Goal: Task Accomplishment & Management: Use online tool/utility

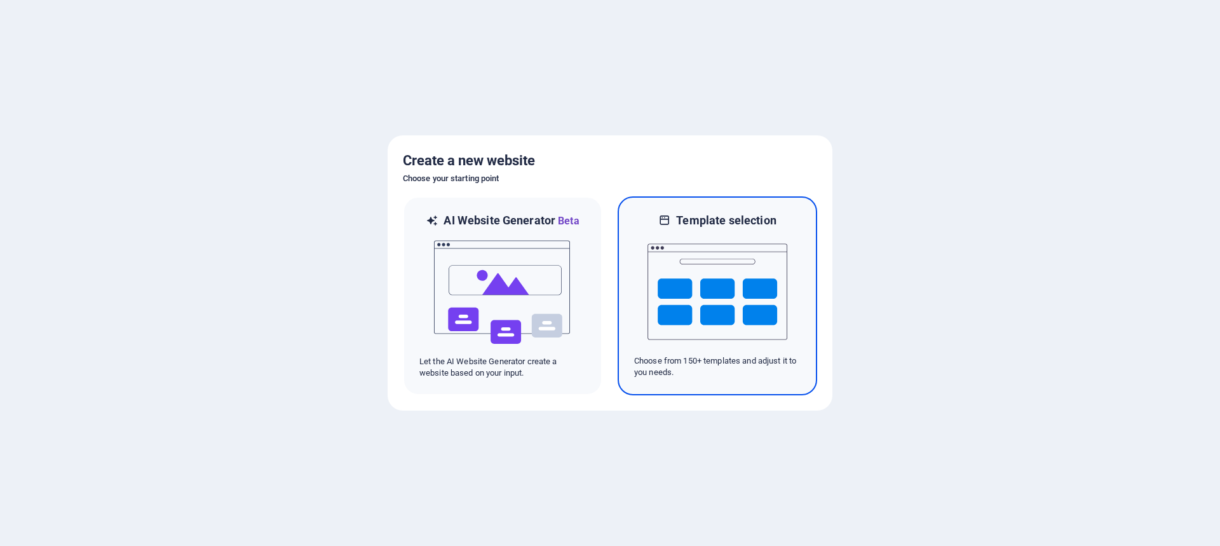
click at [683, 255] on img at bounding box center [717, 291] width 140 height 127
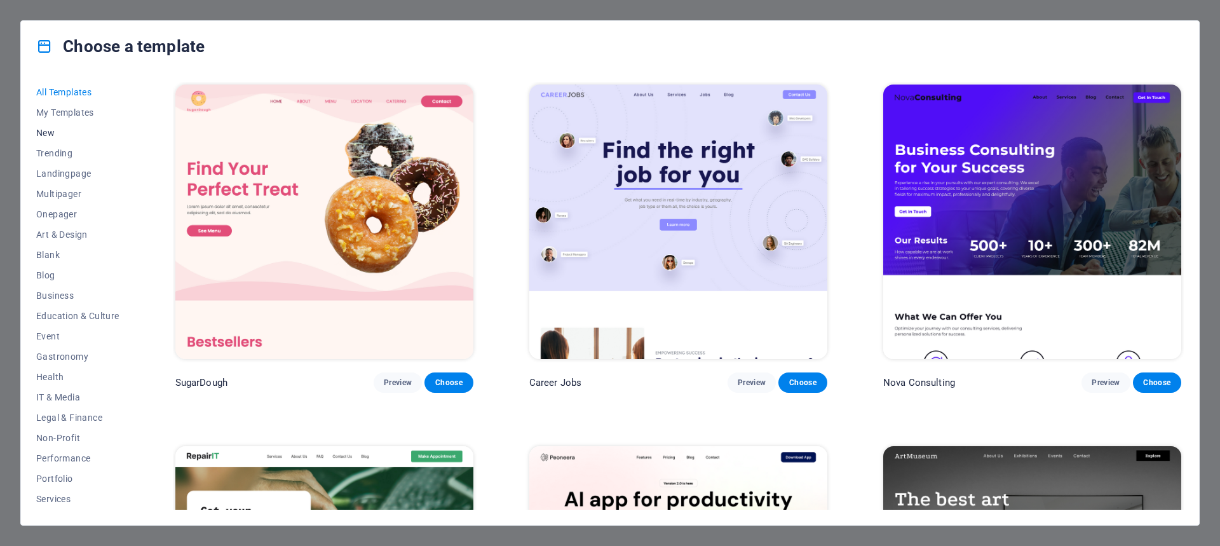
click at [71, 134] on span "New" at bounding box center [77, 133] width 83 height 10
click at [47, 438] on span "Sports & Beauty" at bounding box center [77, 438] width 83 height 10
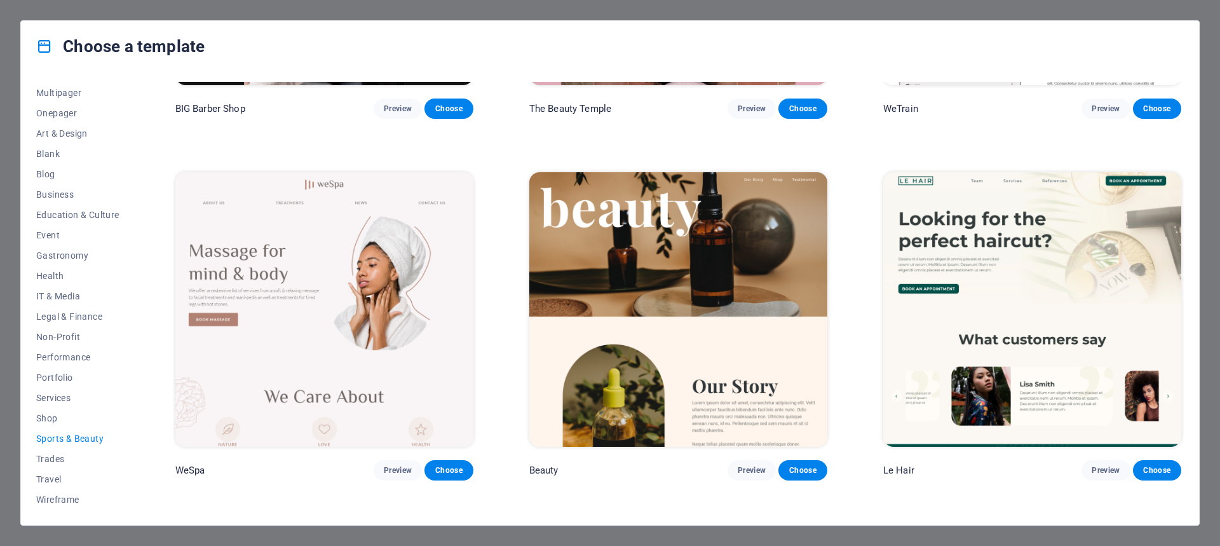
scroll to position [222, 0]
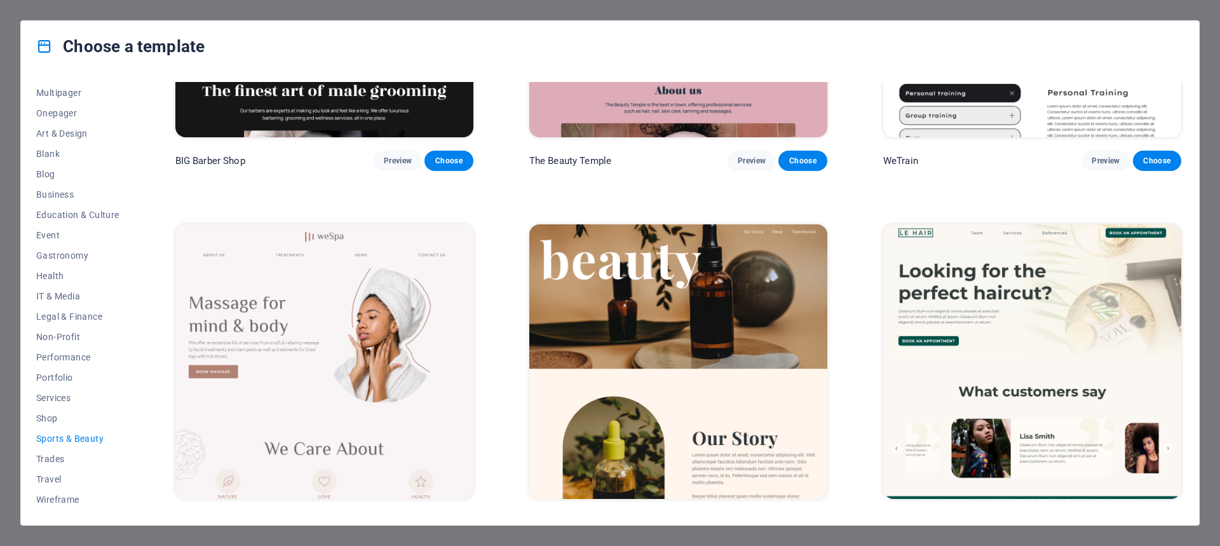
click at [379, 290] on img at bounding box center [324, 361] width 298 height 274
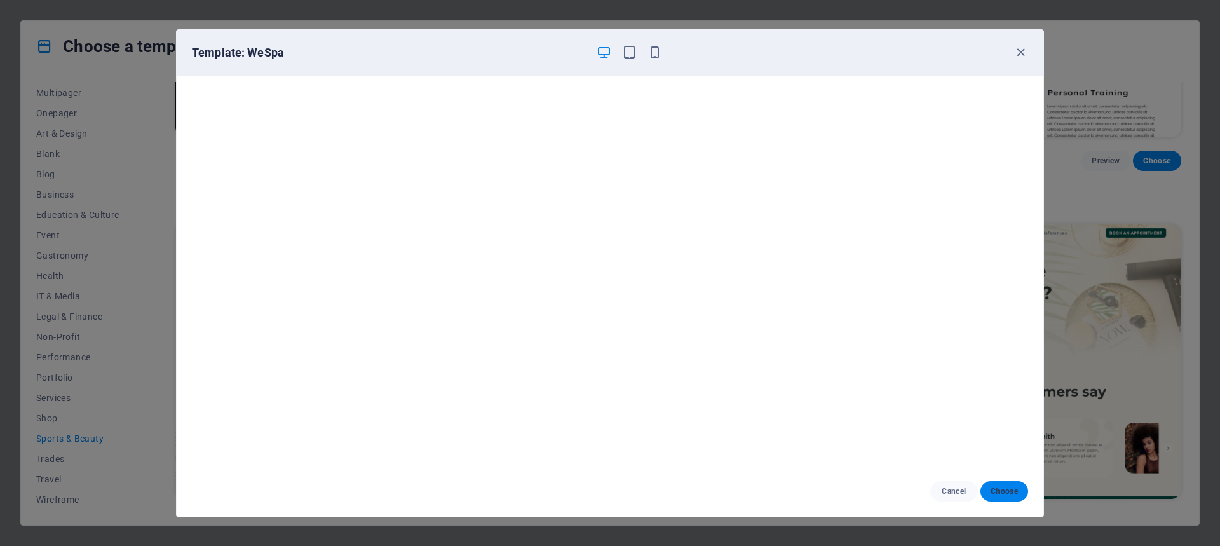
click at [1007, 487] on span "Choose" at bounding box center [1003, 491] width 27 height 10
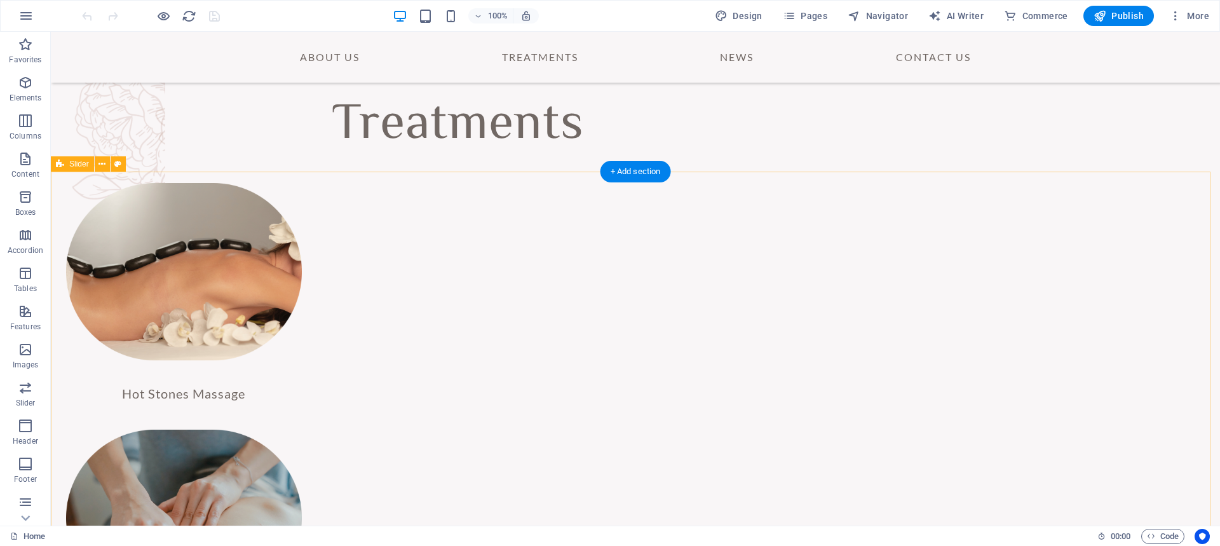
scroll to position [1593, 0]
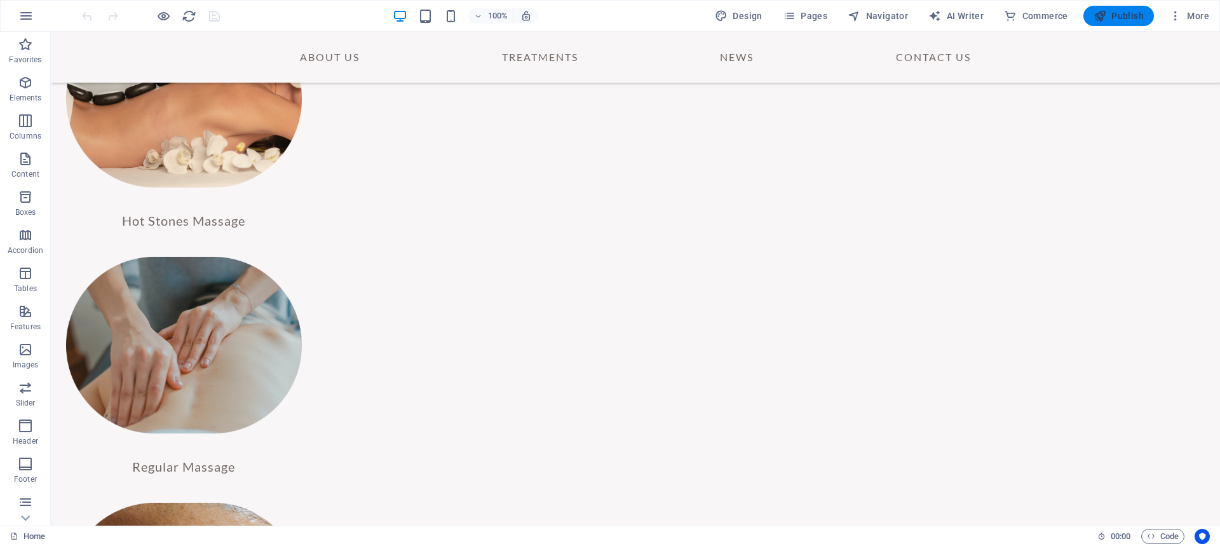
click at [1103, 17] on icon "button" at bounding box center [1099, 16] width 13 height 13
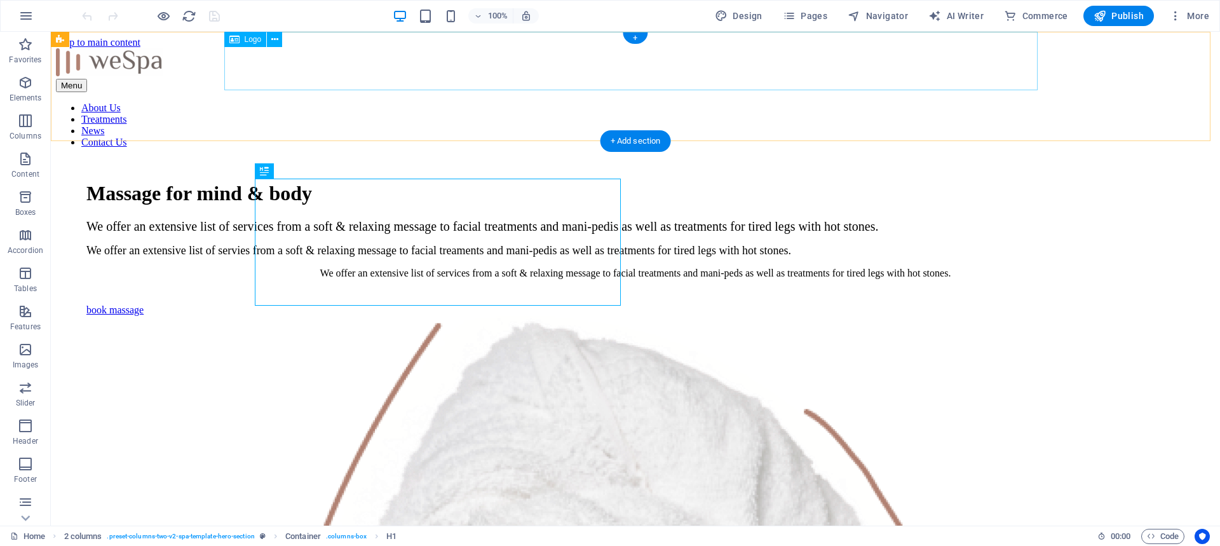
click at [645, 72] on div at bounding box center [635, 63] width 1159 height 30
click at [648, 68] on div at bounding box center [635, 63] width 1159 height 30
select select "px"
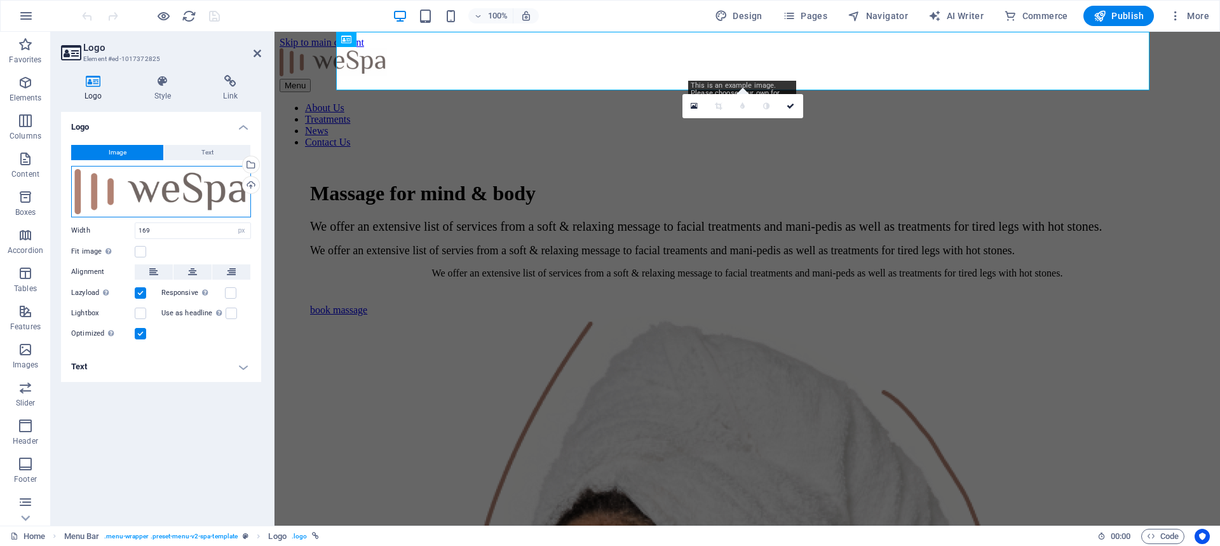
click at [160, 183] on div "Drag files here, click to choose files or select files from Files or our free s…" at bounding box center [161, 191] width 180 height 51
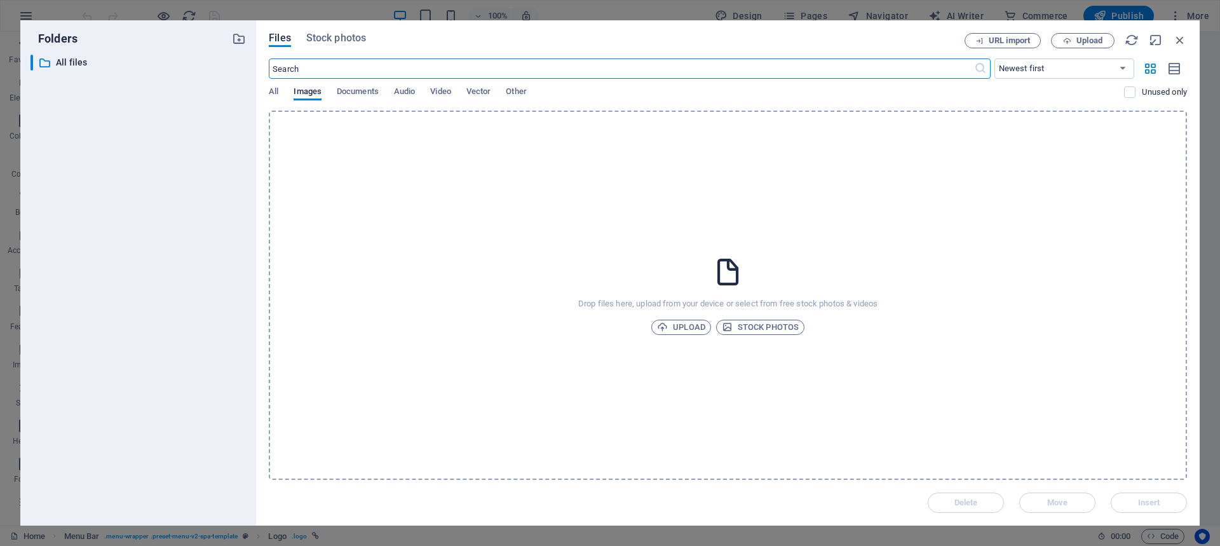
click at [1193, 36] on div "Files Stock photos URL import Upload ​ Newest first Oldest first Name (A-Z) Nam…" at bounding box center [727, 272] width 943 height 505
click at [1178, 40] on icon "button" at bounding box center [1180, 40] width 14 height 14
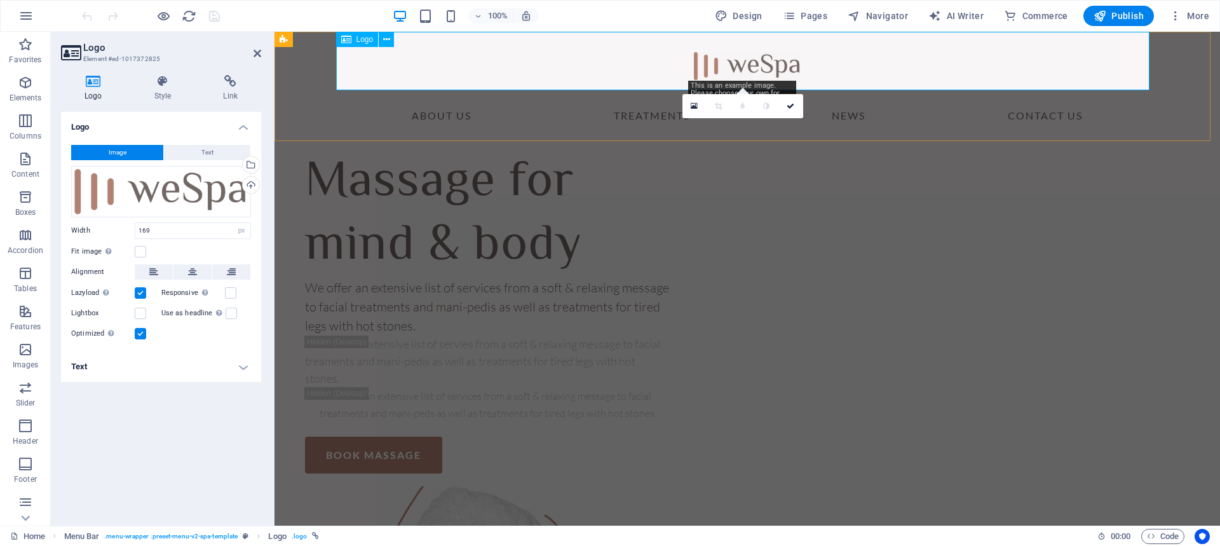
click at [767, 57] on div at bounding box center [746, 61] width 813 height 58
click at [781, 57] on div at bounding box center [746, 61] width 813 height 58
click at [779, 67] on div at bounding box center [746, 61] width 813 height 58
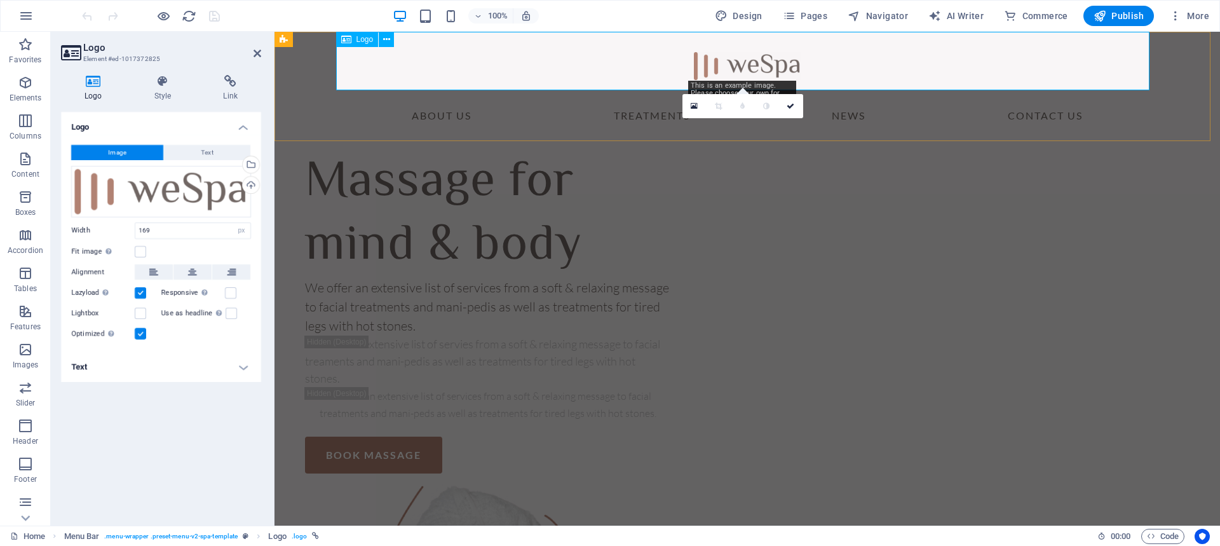
click at [779, 67] on div at bounding box center [746, 61] width 813 height 58
click at [203, 150] on span "Text" at bounding box center [207, 152] width 12 height 15
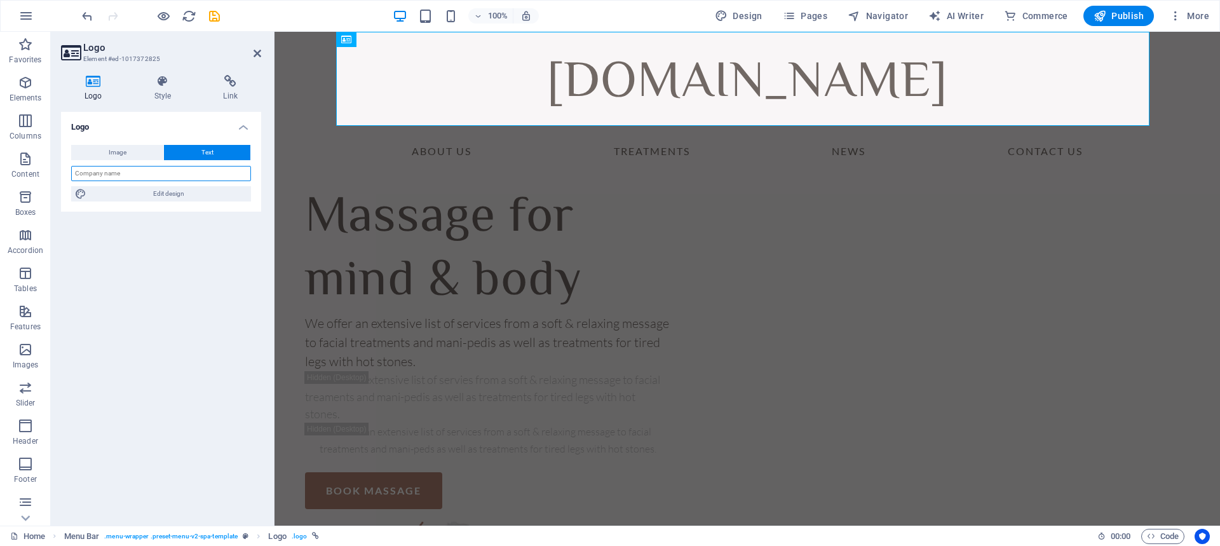
click at [150, 177] on input "text" at bounding box center [161, 173] width 180 height 15
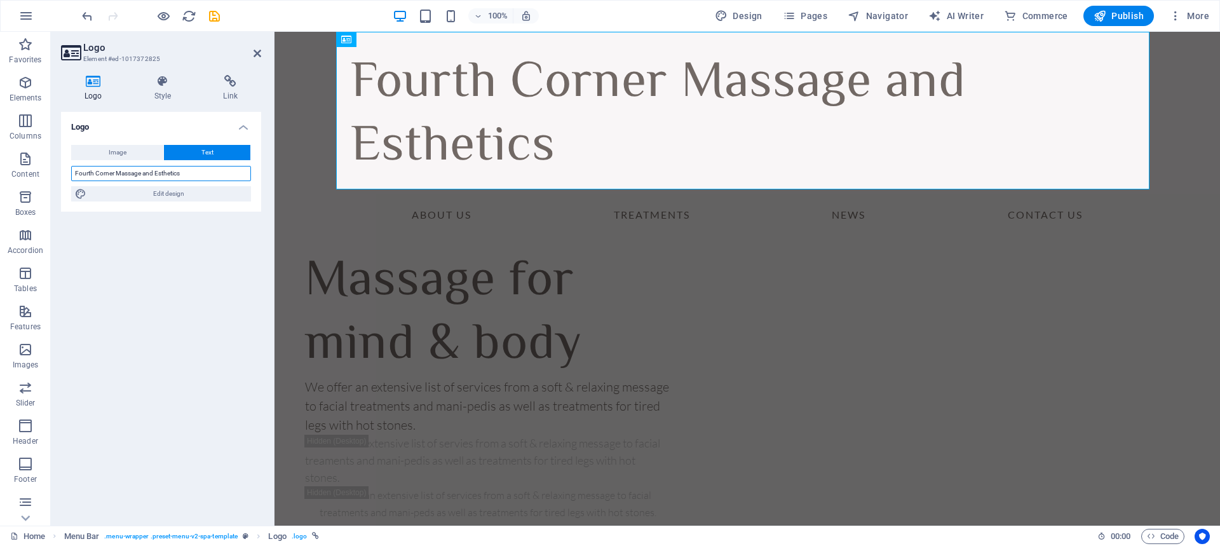
type input "Fourth Corner Massage and Esthetics"
drag, startPoint x: 170, startPoint y: 173, endPoint x: 122, endPoint y: 230, distance: 74.4
click at [122, 230] on div "Logo Image Text Drag files here, click to choose files or select files from Fil…" at bounding box center [161, 313] width 200 height 403
click at [171, 85] on icon at bounding box center [163, 81] width 64 height 13
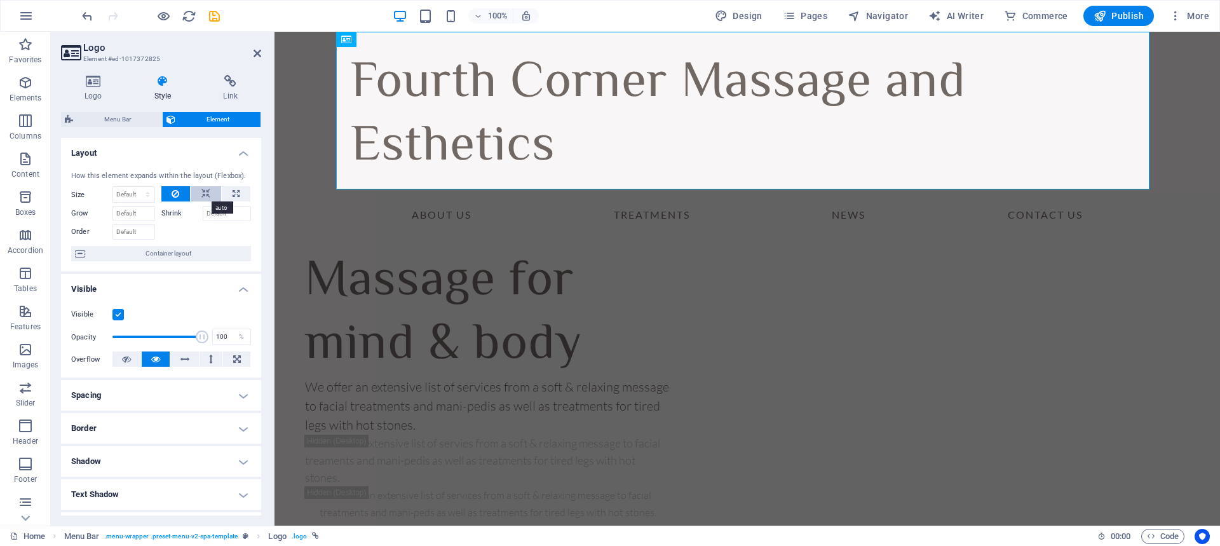
click at [195, 191] on button at bounding box center [206, 193] width 30 height 15
click at [213, 192] on button at bounding box center [206, 193] width 30 height 15
click at [209, 192] on button at bounding box center [206, 193] width 30 height 15
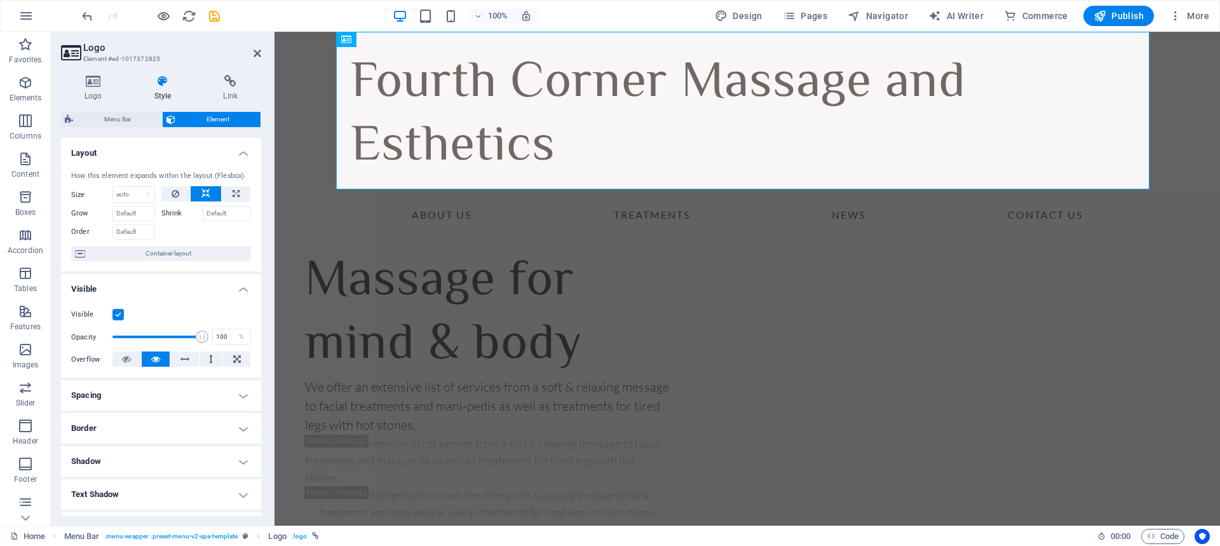
click at [209, 192] on button at bounding box center [206, 193] width 30 height 15
click at [178, 191] on icon at bounding box center [176, 193] width 8 height 15
click at [243, 196] on button at bounding box center [236, 193] width 29 height 15
type input "100"
select select "%"
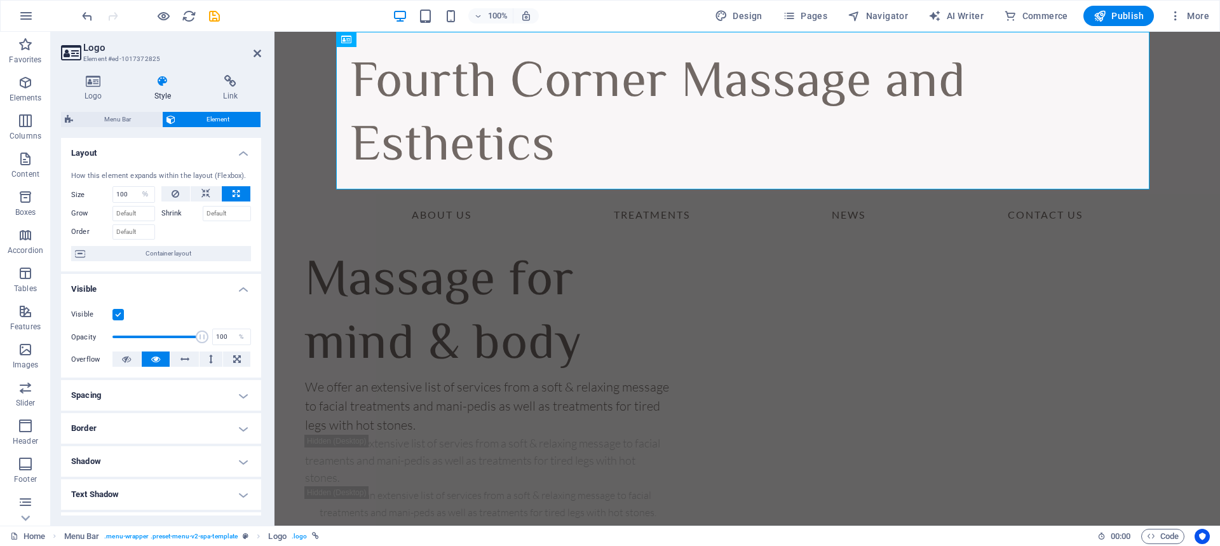
click at [237, 198] on icon at bounding box center [235, 193] width 7 height 15
click at [177, 190] on icon at bounding box center [176, 193] width 8 height 15
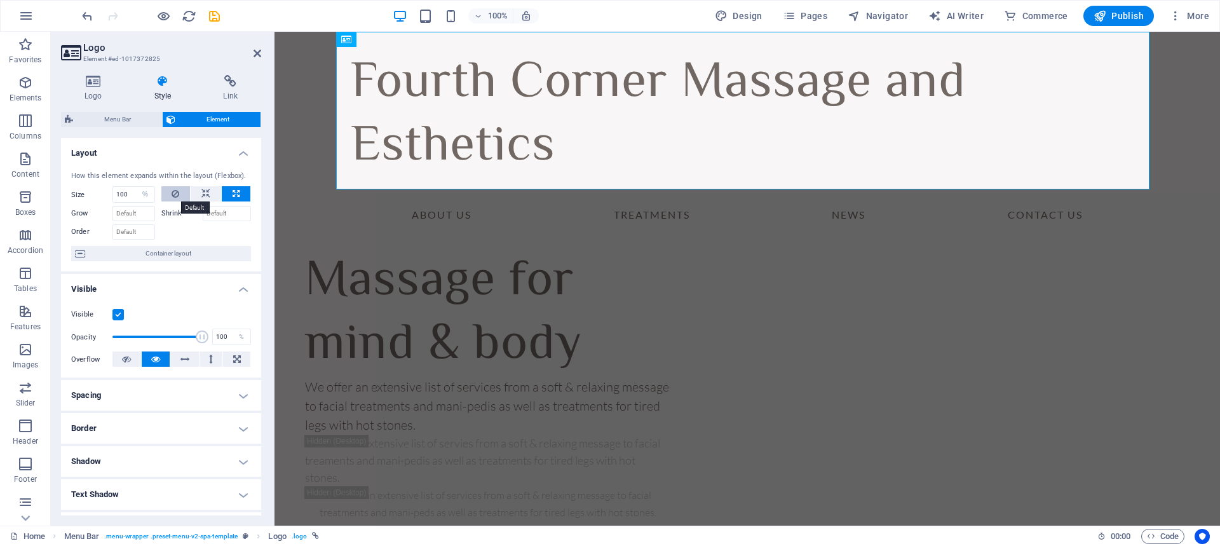
select select "DISABLED_OPTION_VALUE"
click at [124, 360] on icon at bounding box center [126, 358] width 9 height 15
click at [124, 359] on icon at bounding box center [126, 358] width 9 height 15
click at [160, 360] on button at bounding box center [156, 358] width 29 height 15
click at [407, 151] on div "Fourth Corner Massage and Esthetics" at bounding box center [746, 111] width 813 height 158
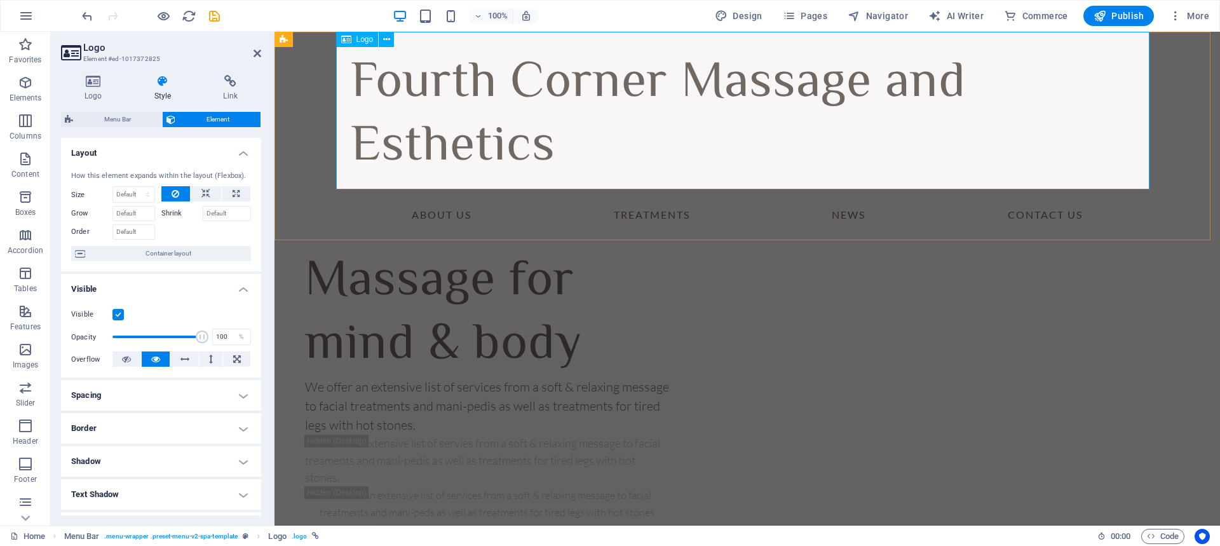
click at [407, 151] on div "Fourth Corner Massage and Esthetics" at bounding box center [746, 111] width 813 height 158
click at [457, 144] on div "Fourth Corner Massage and Esthetics" at bounding box center [746, 111] width 813 height 158
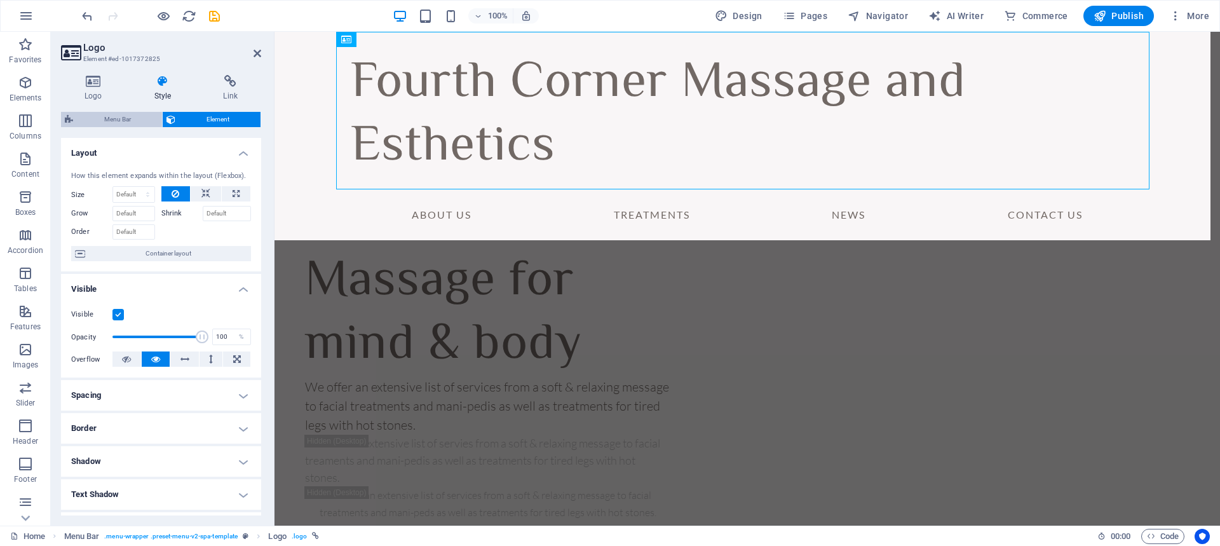
click at [115, 125] on span "Menu Bar" at bounding box center [117, 119] width 81 height 15
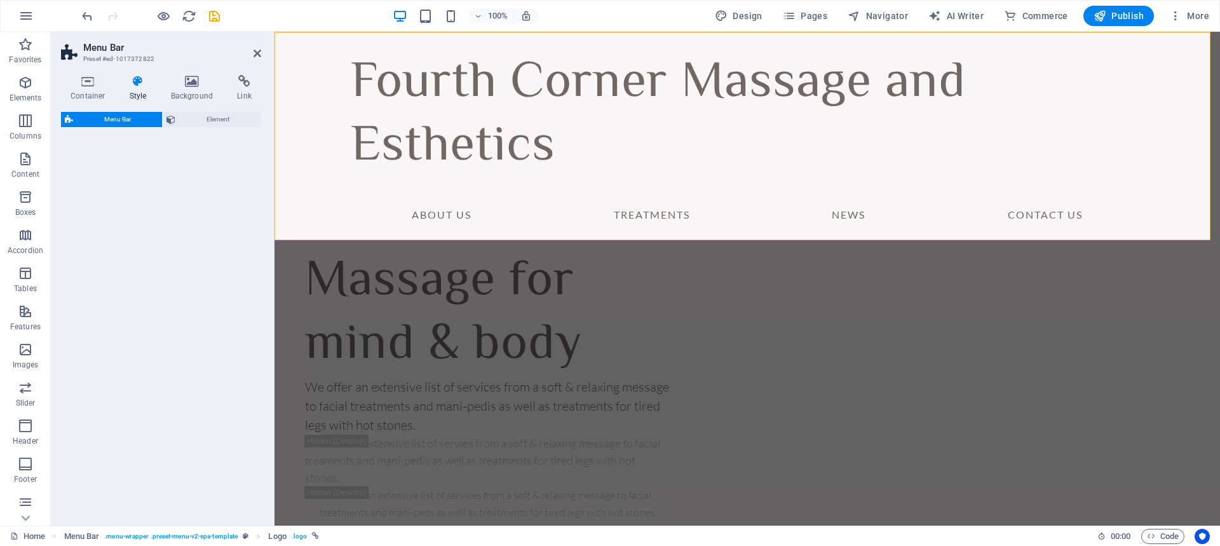
select select "rem"
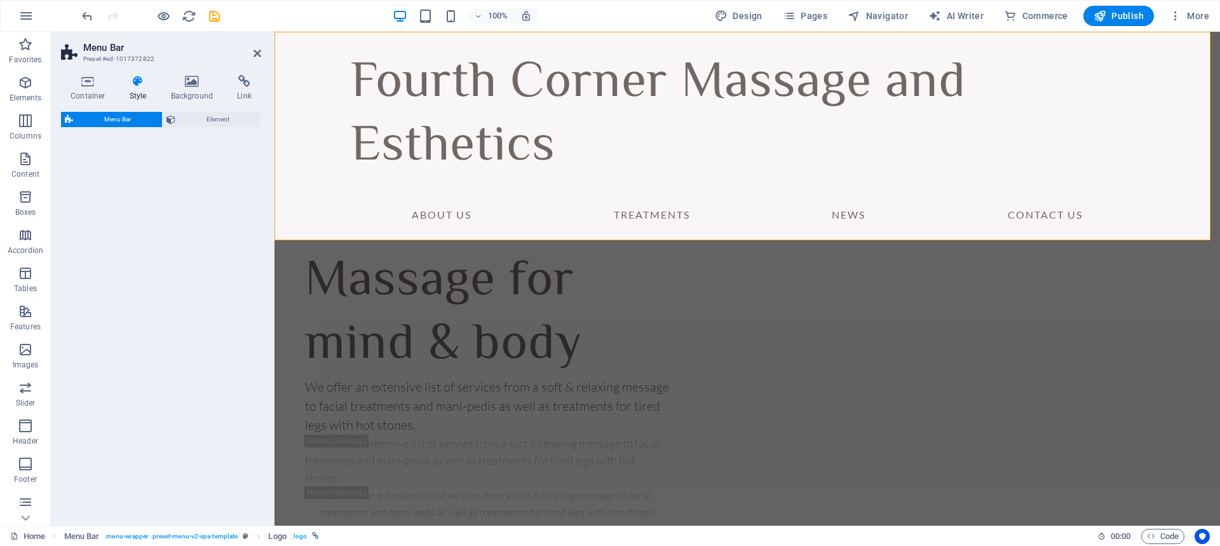
select select "rem"
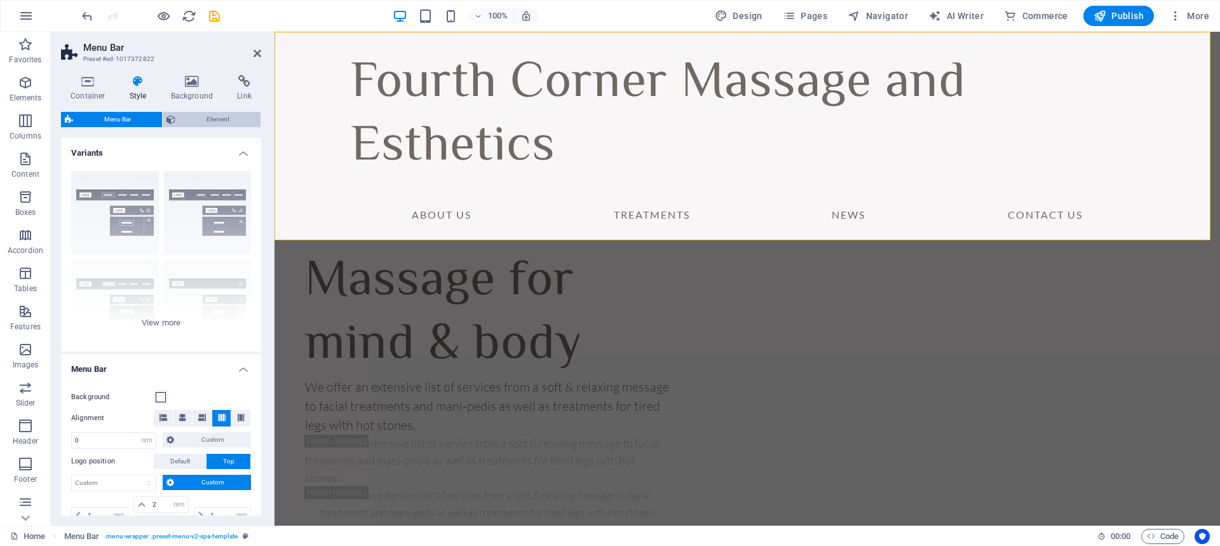
click at [212, 116] on span "Element" at bounding box center [217, 119] width 77 height 15
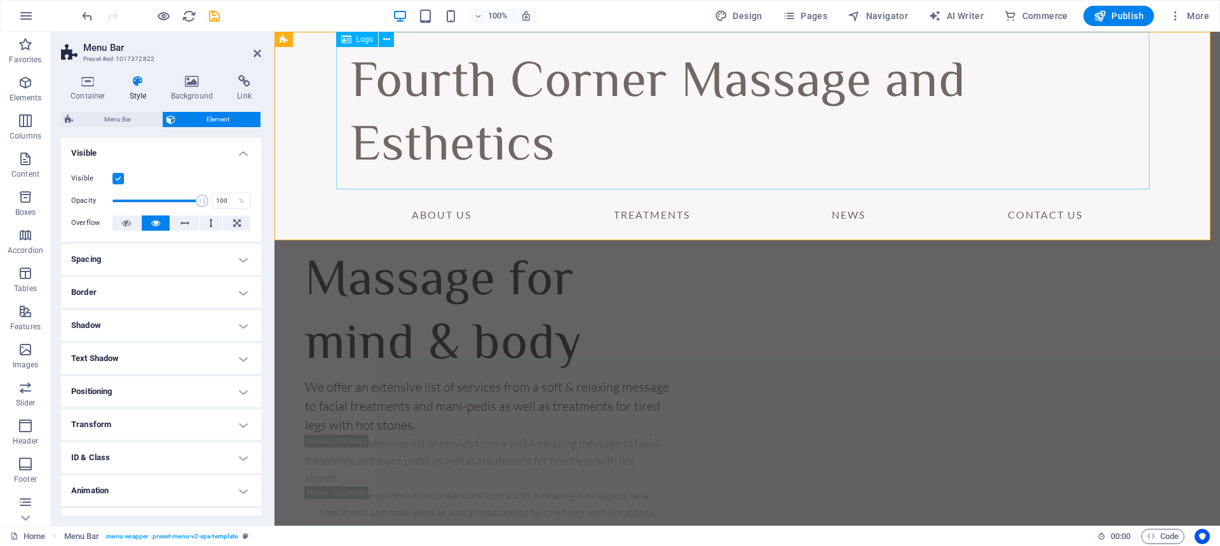
click at [445, 126] on div "Fourth Corner Massage and Esthetics" at bounding box center [746, 111] width 813 height 158
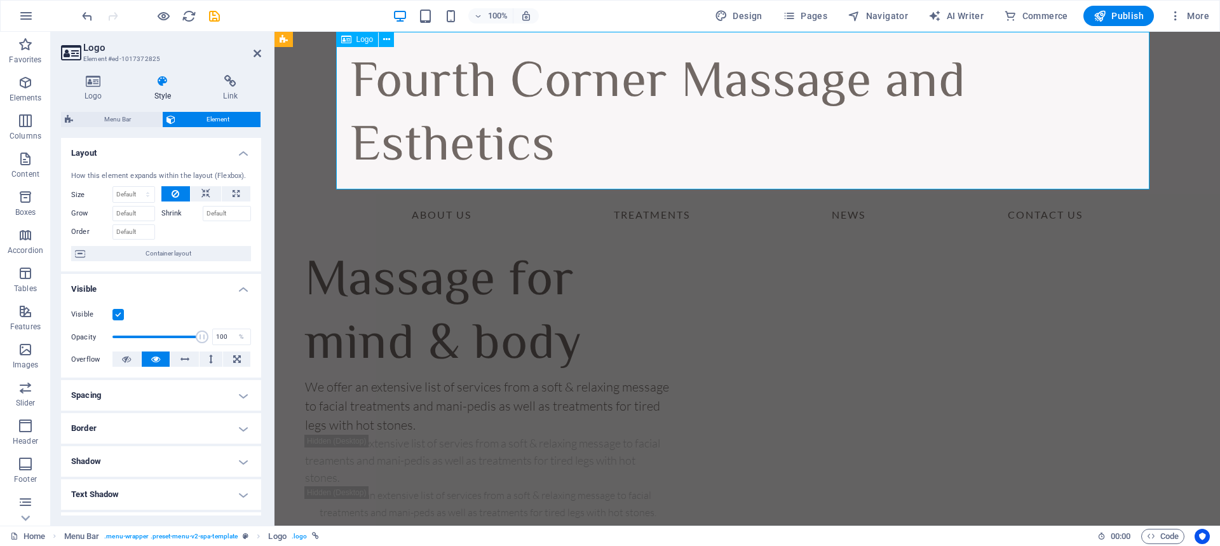
click at [447, 126] on div "Fourth Corner Massage and Esthetics" at bounding box center [746, 111] width 813 height 158
click at [86, 83] on icon at bounding box center [93, 81] width 65 height 13
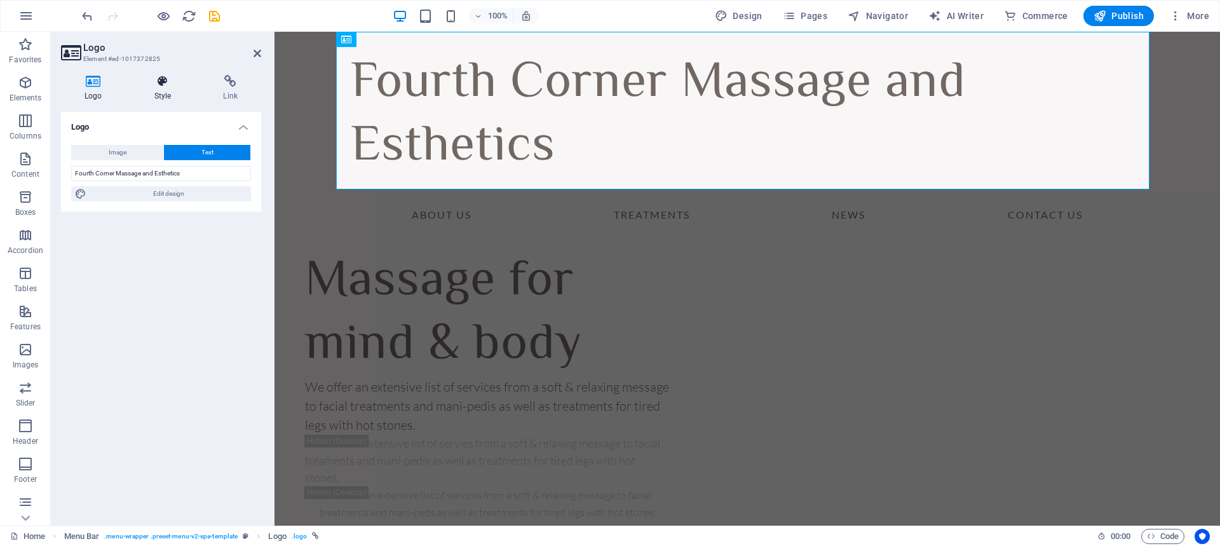
click at [147, 80] on icon at bounding box center [163, 81] width 64 height 13
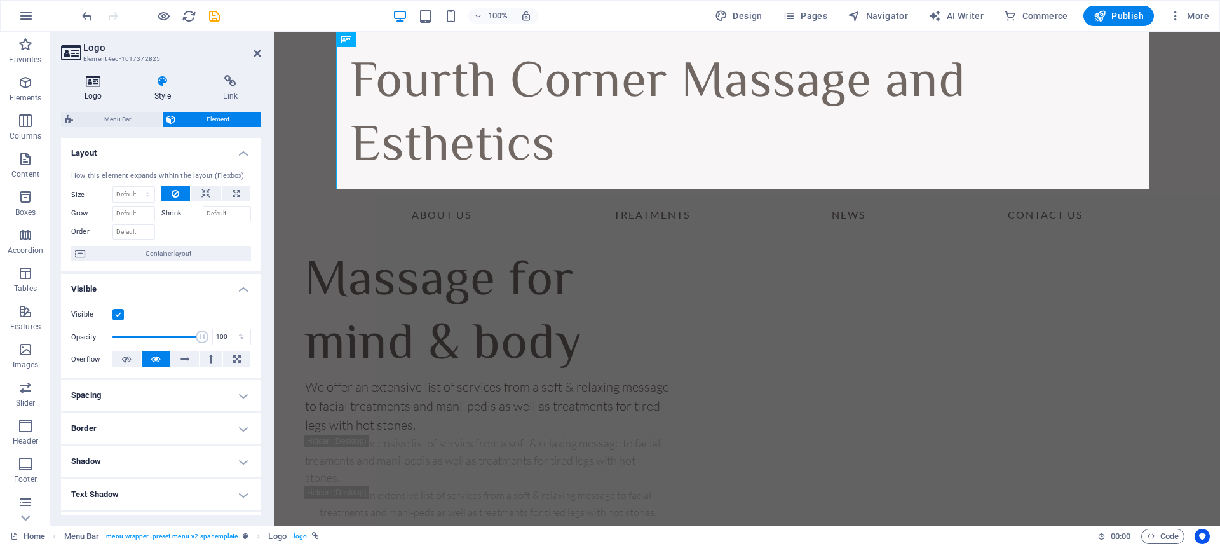
click at [101, 80] on icon at bounding box center [93, 81] width 65 height 13
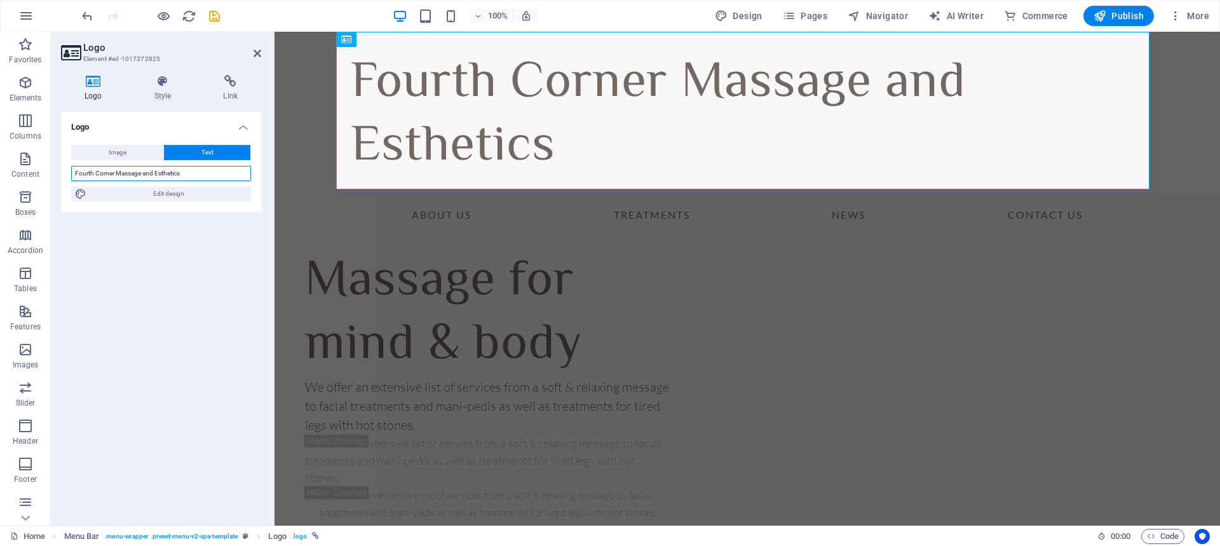
click at [173, 176] on input "Fourth Corner Massage and Esthetics" at bounding box center [161, 173] width 180 height 15
drag, startPoint x: 191, startPoint y: 170, endPoint x: 58, endPoint y: 170, distance: 132.8
click at [58, 170] on div "Logo Style Link Logo Image Text Drag files here, click to choose files or selec…" at bounding box center [161, 295] width 220 height 461
drag, startPoint x: 133, startPoint y: 188, endPoint x: 95, endPoint y: 192, distance: 38.9
click at [133, 188] on span "Edit design" at bounding box center [168, 193] width 157 height 15
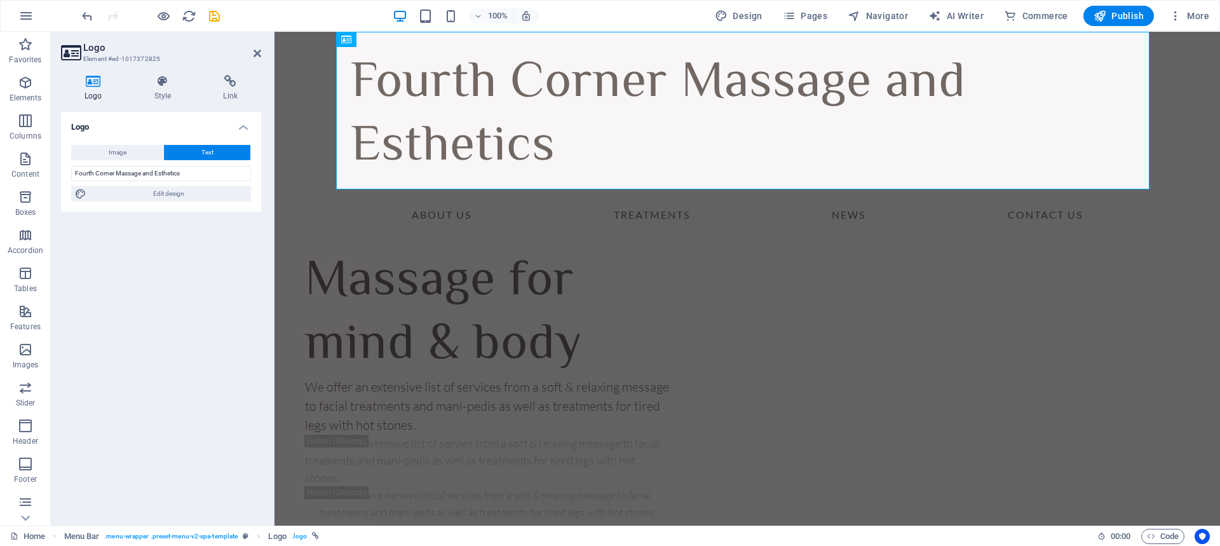
select select "px"
select select "400"
select select "px"
select select "rem"
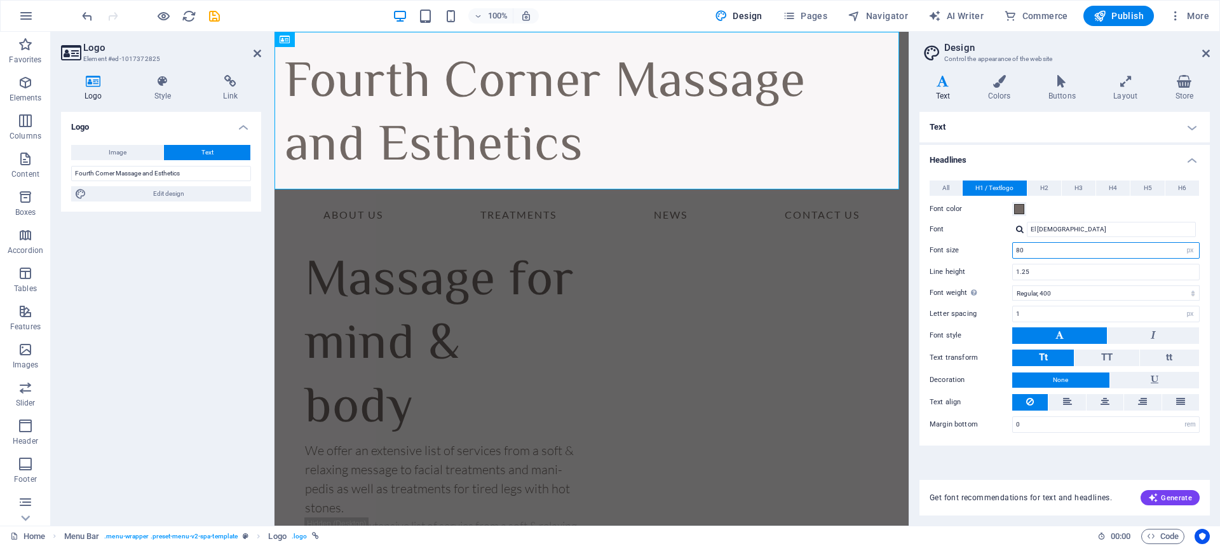
drag, startPoint x: 1133, startPoint y: 247, endPoint x: 999, endPoint y: 251, distance: 134.7
click at [999, 251] on div "Font size 80 rem px em %" at bounding box center [1064, 250] width 270 height 17
click at [999, 253] on label "Font size" at bounding box center [970, 249] width 83 height 7
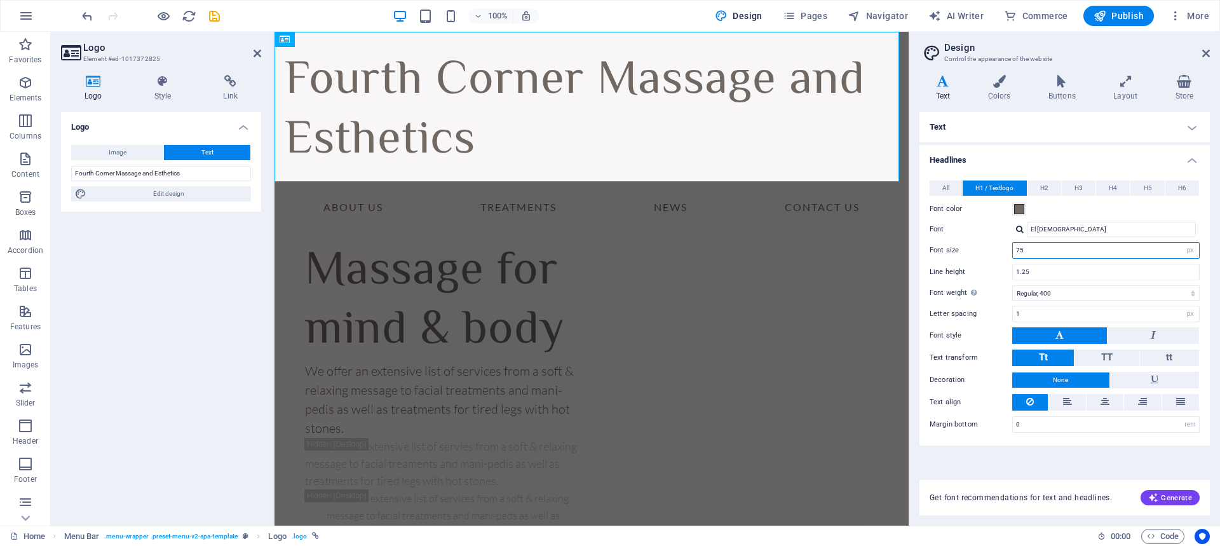
drag, startPoint x: 1041, startPoint y: 248, endPoint x: 1003, endPoint y: 248, distance: 38.1
click at [1003, 248] on div "Font size 75 rem px em %" at bounding box center [1064, 250] width 270 height 17
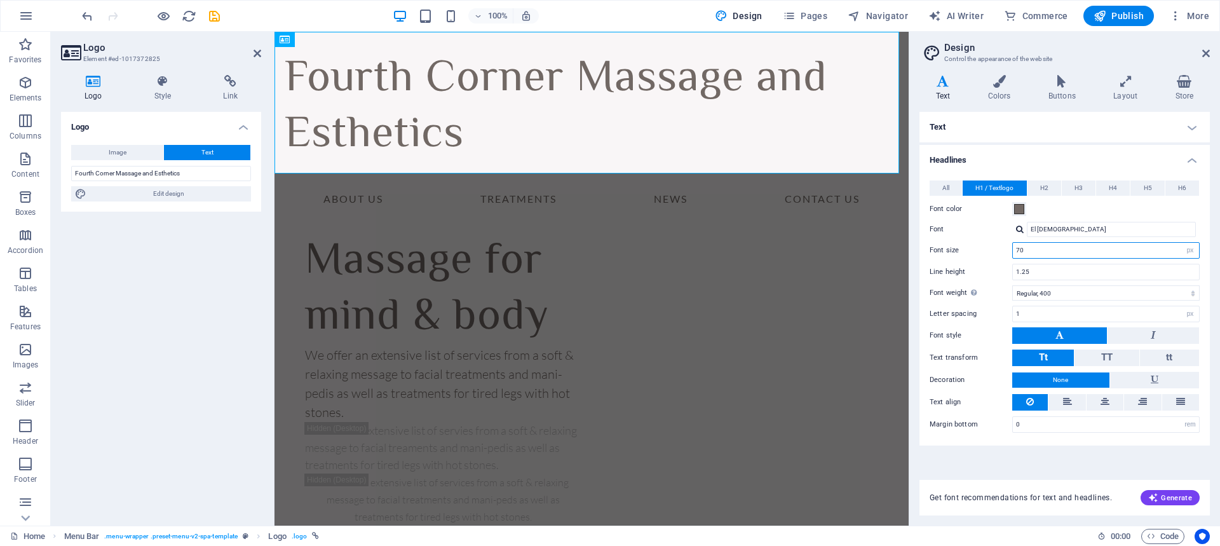
drag, startPoint x: 1028, startPoint y: 251, endPoint x: 993, endPoint y: 248, distance: 35.0
click at [993, 248] on div "Font size 70 rem px em %" at bounding box center [1064, 250] width 270 height 17
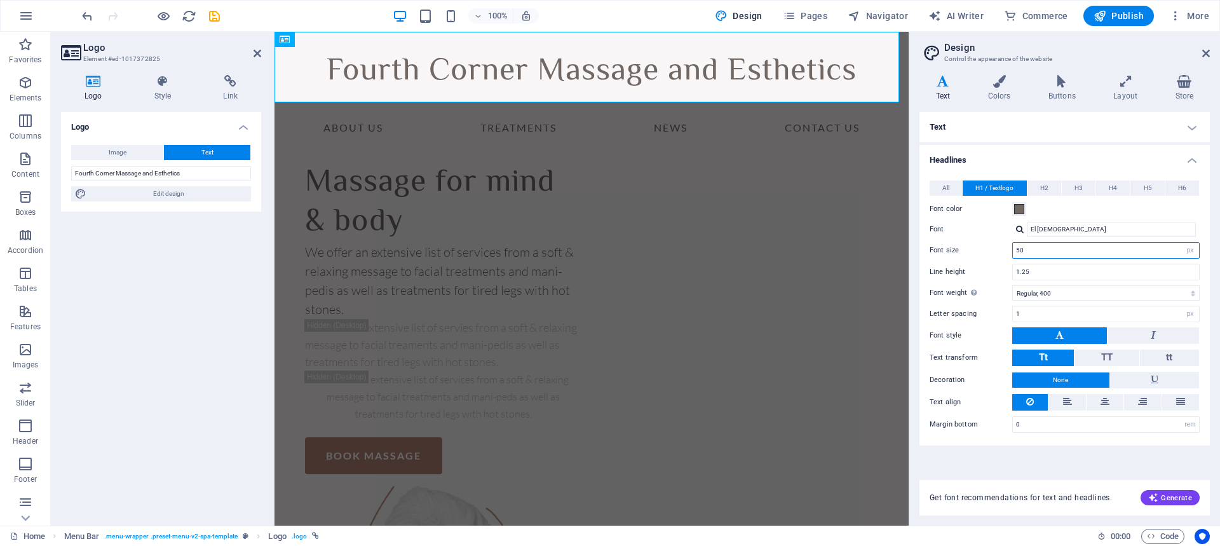
type input "50"
click at [83, 250] on div "Logo Image Text Drag files here, click to choose files or select files from Fil…" at bounding box center [161, 313] width 200 height 403
click at [1110, 12] on span "Publish" at bounding box center [1118, 16] width 50 height 13
checkbox input "false"
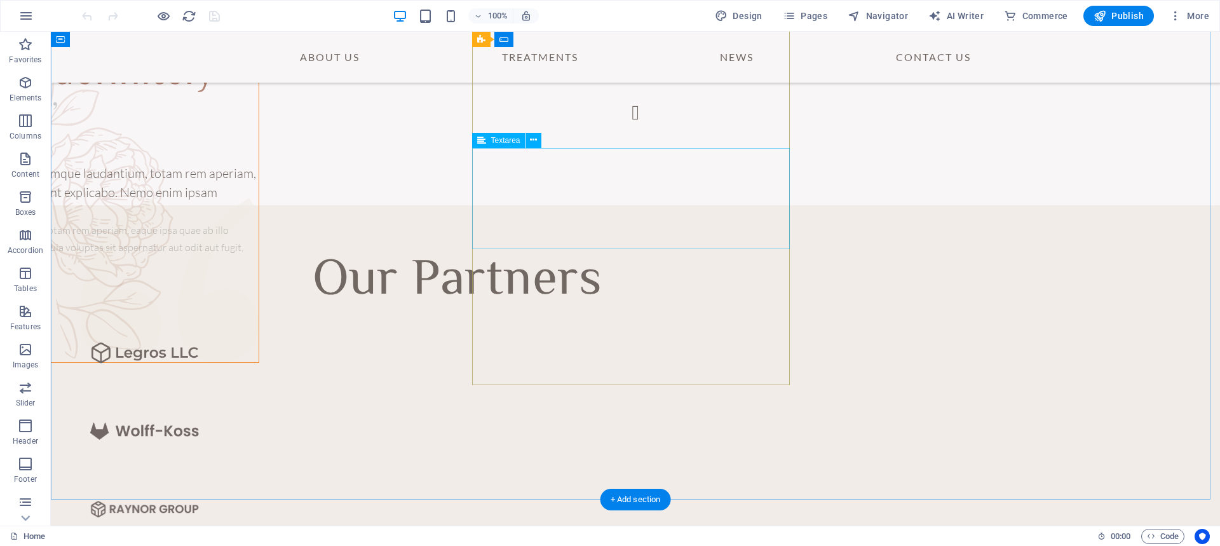
scroll to position [3879, 0]
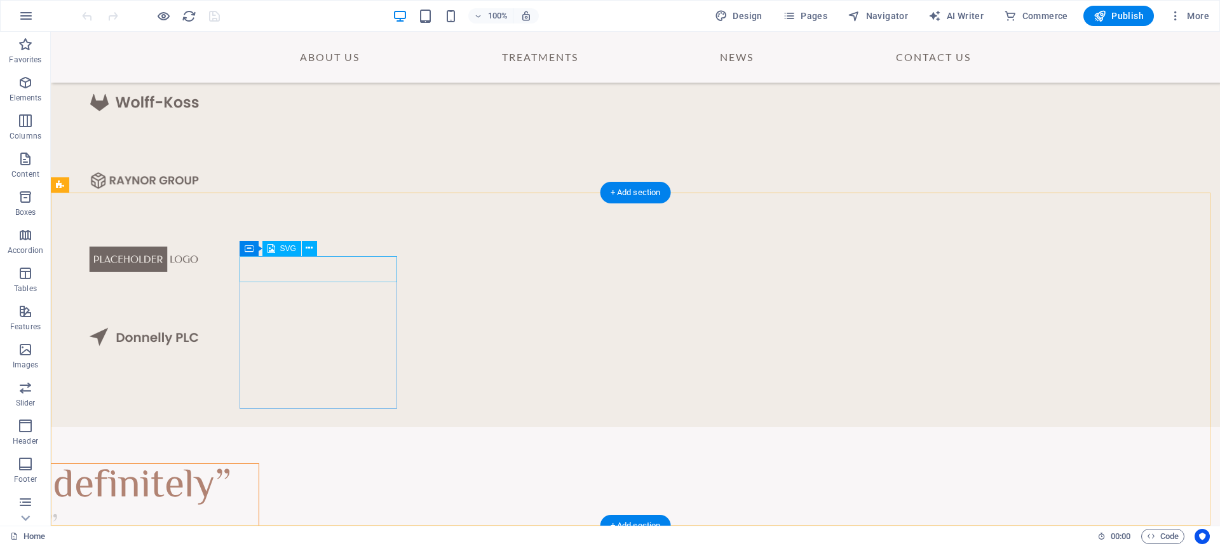
select select "xMidYMid"
select select "px"
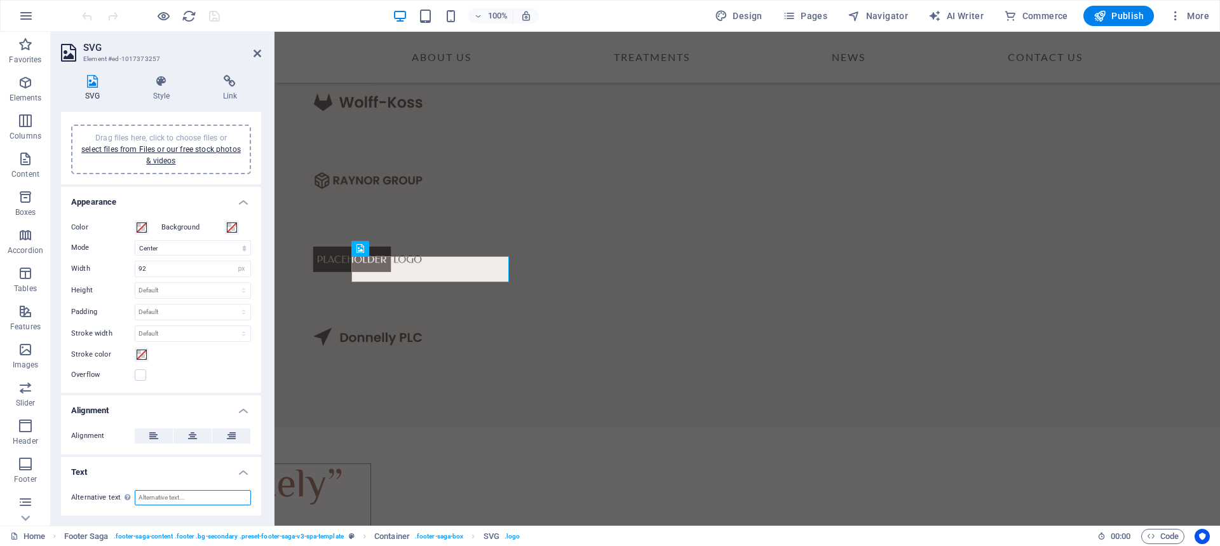
click at [204, 496] on input "Alternative text The alternative text is used by devices that cannot display im…" at bounding box center [193, 497] width 116 height 15
type input "Fourth Corner Massage"
click at [119, 473] on h4 "Text" at bounding box center [161, 468] width 200 height 23
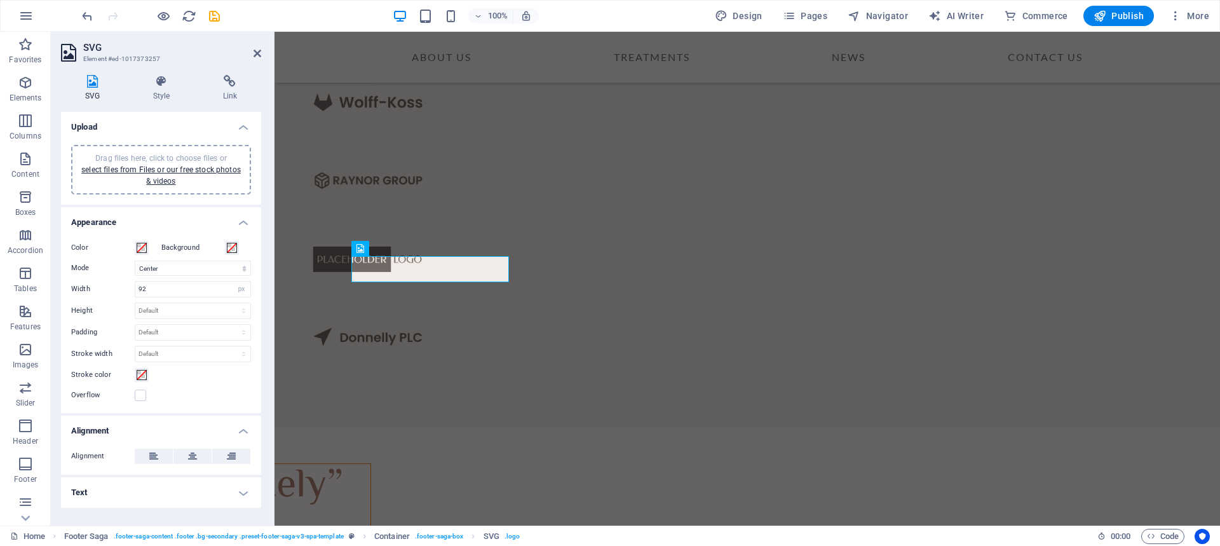
scroll to position [0, 0]
click at [240, 487] on h4 "Text" at bounding box center [161, 492] width 200 height 30
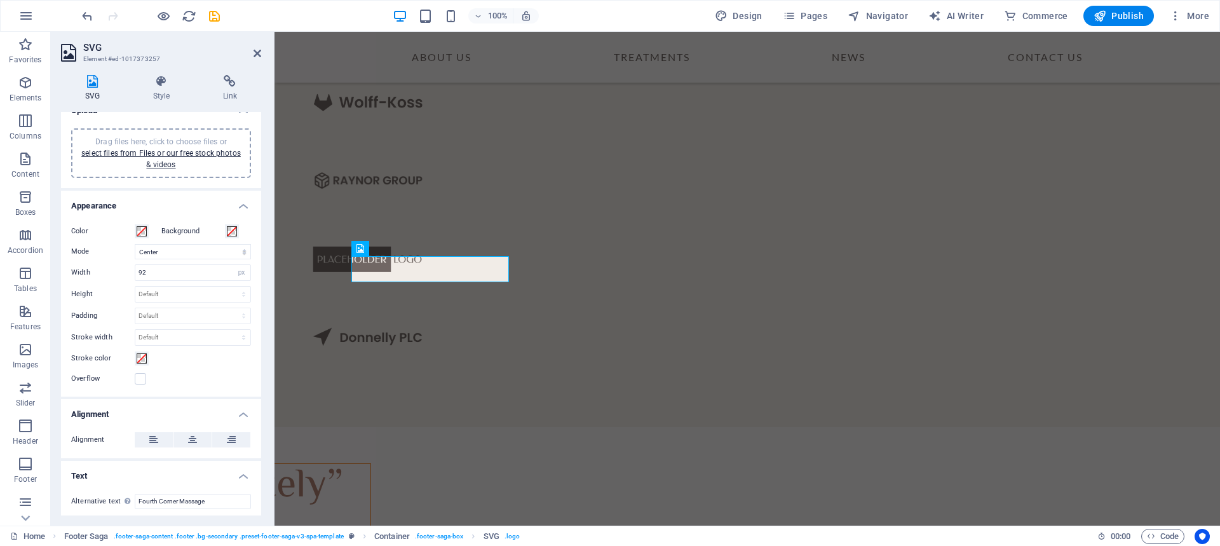
scroll to position [20, 0]
click at [159, 92] on h4 "Style" at bounding box center [164, 88] width 70 height 27
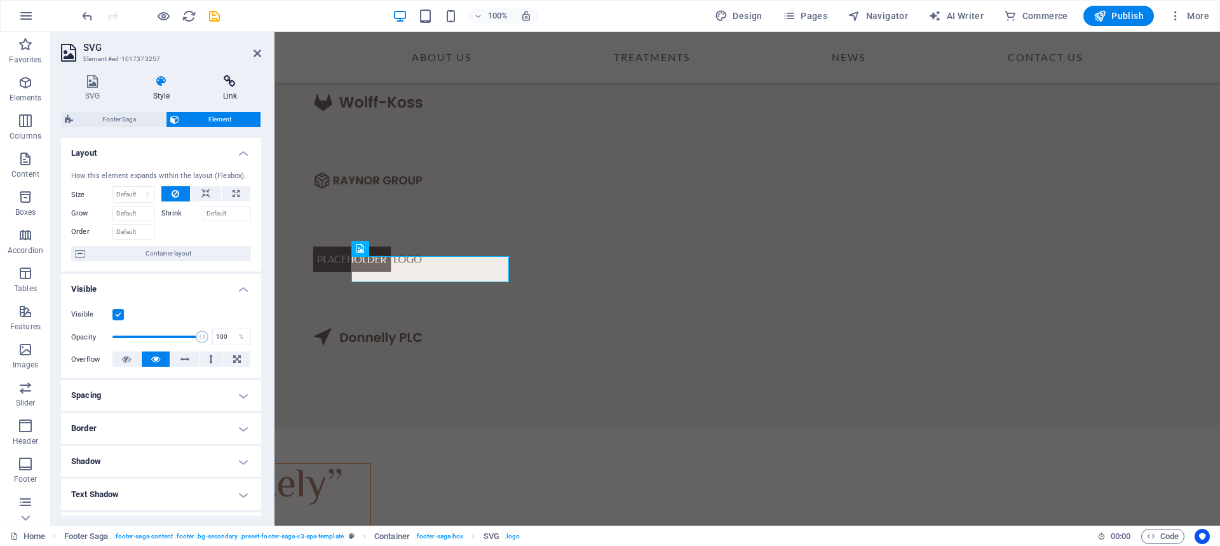
click at [219, 88] on h4 "Link" at bounding box center [230, 88] width 62 height 27
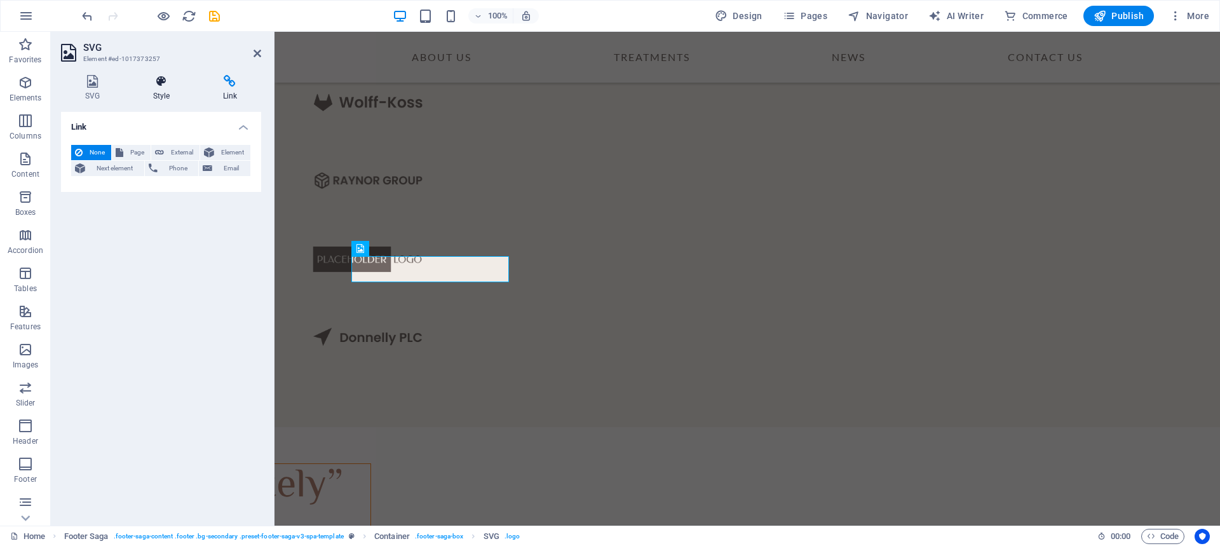
click at [161, 90] on h4 "Style" at bounding box center [164, 88] width 70 height 27
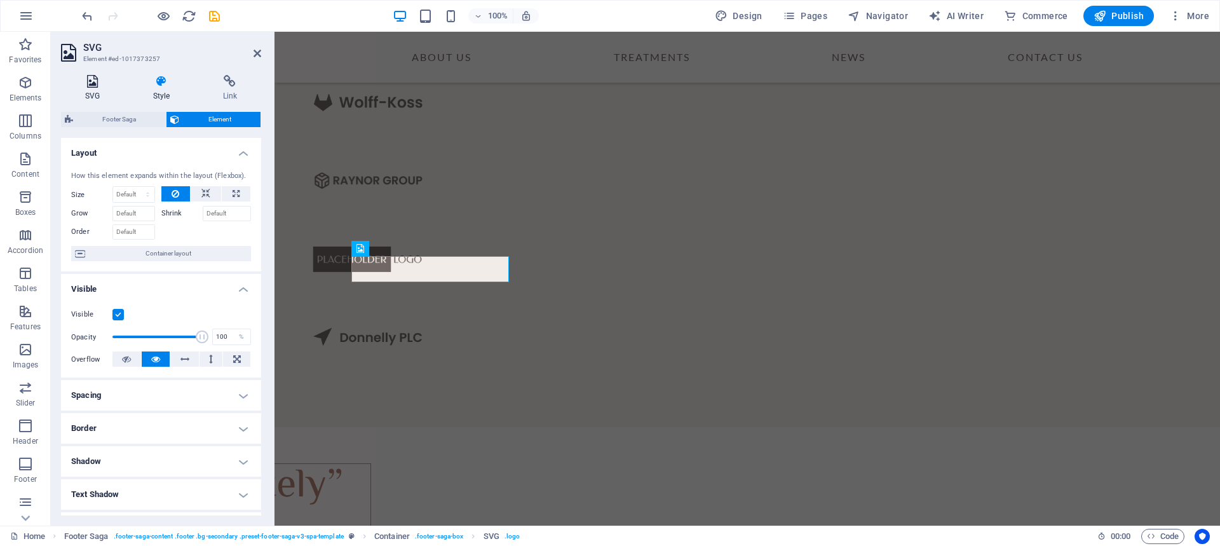
click at [86, 90] on h4 "SVG" at bounding box center [95, 88] width 68 height 27
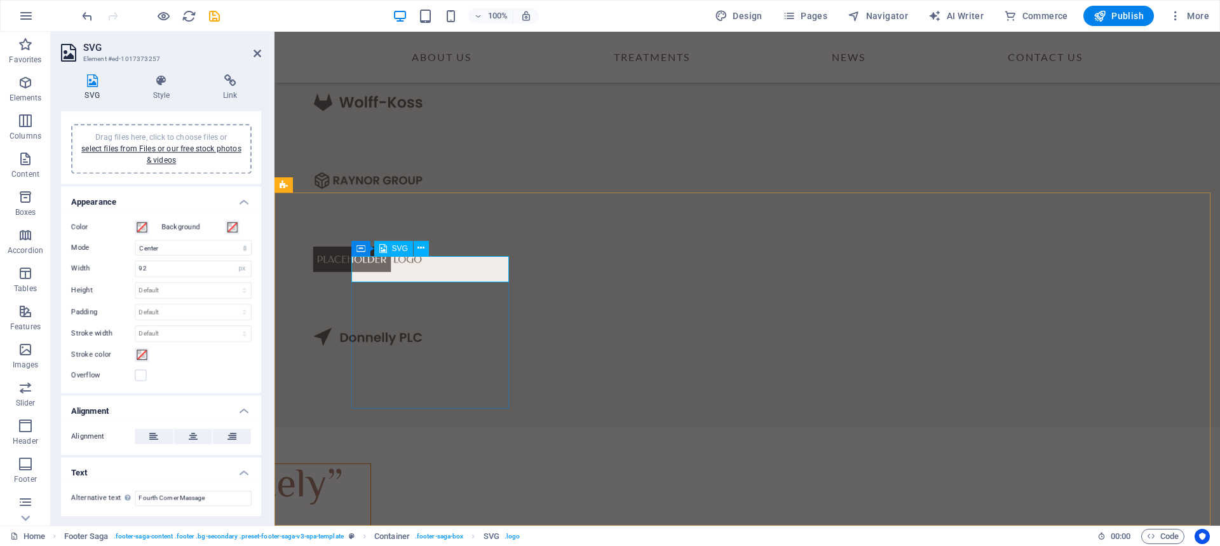
click at [360, 248] on icon at bounding box center [360, 248] width 9 height 15
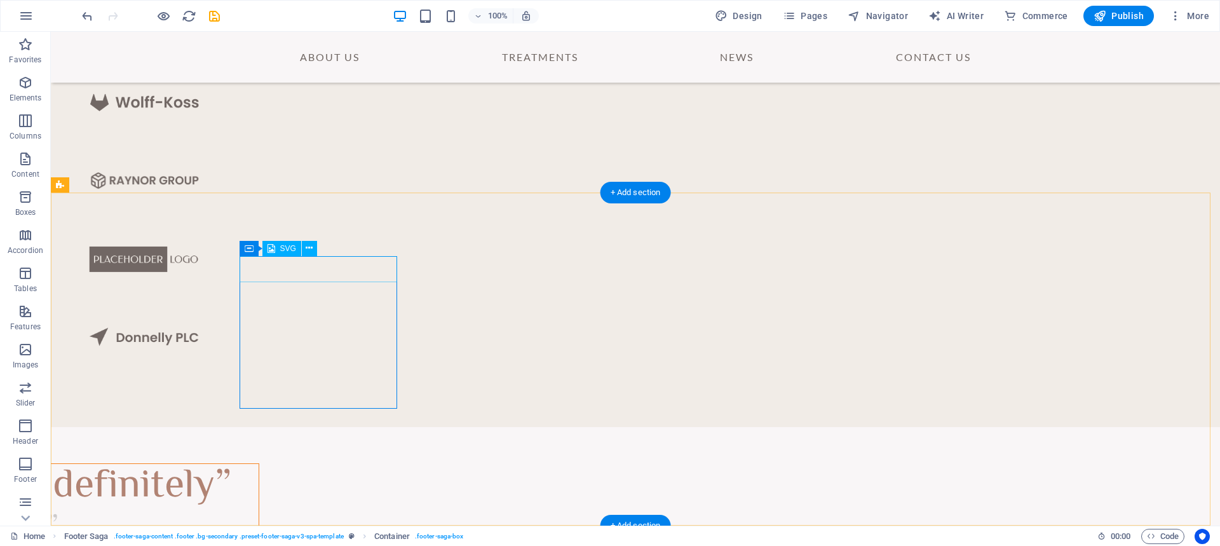
select select "xMidYMid"
select select "px"
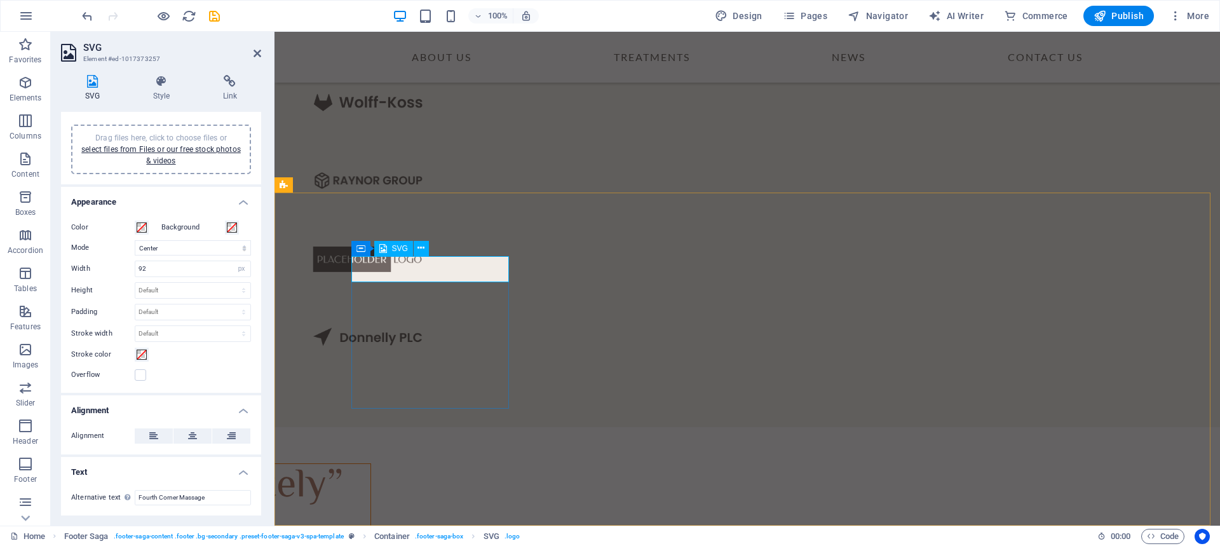
click at [399, 249] on span "SVG" at bounding box center [400, 249] width 16 height 8
click at [425, 245] on button at bounding box center [421, 248] width 15 height 15
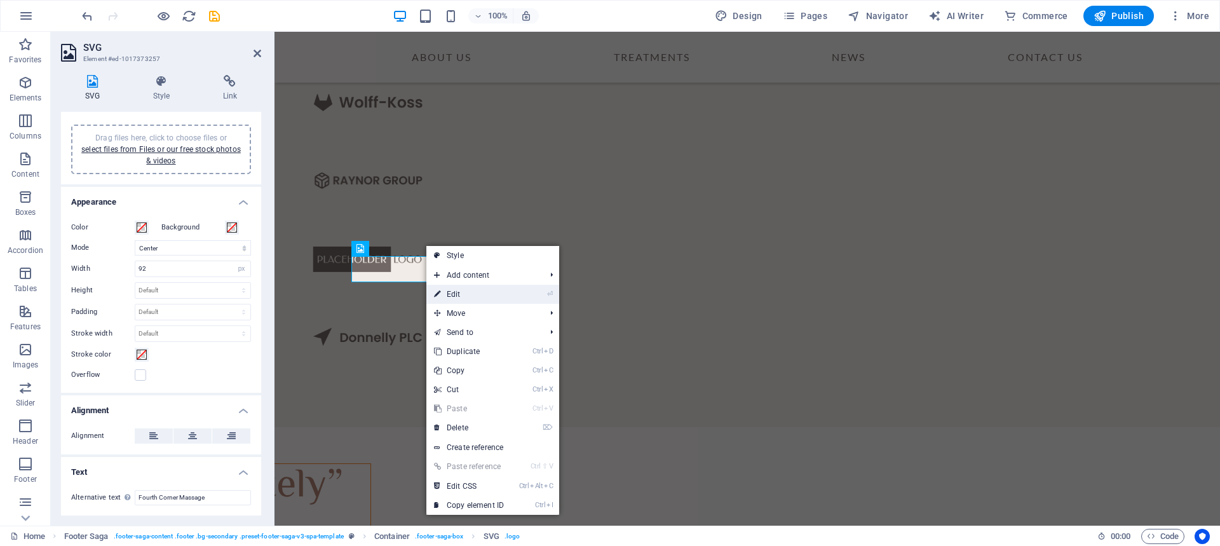
click at [517, 293] on li "⏎ Edit" at bounding box center [492, 294] width 133 height 19
click at [472, 299] on link "⏎ Edit" at bounding box center [468, 294] width 85 height 19
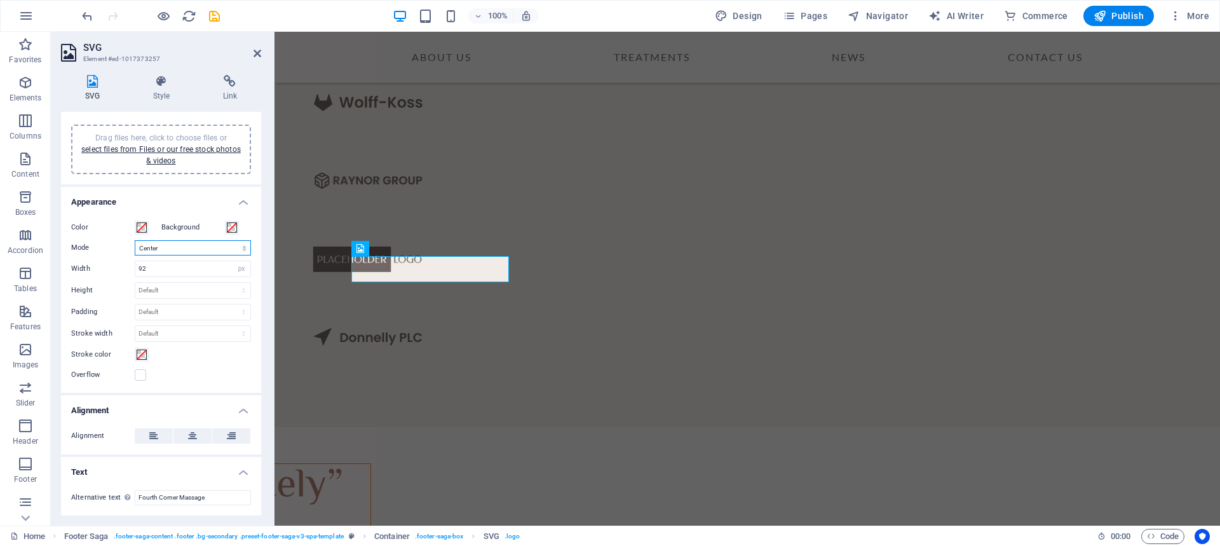
click at [197, 246] on select "Scale Left Center Right" at bounding box center [193, 247] width 116 height 15
click at [190, 243] on select "Scale Left Center Right" at bounding box center [193, 247] width 116 height 15
click at [189, 437] on icon at bounding box center [192, 435] width 9 height 15
click at [157, 439] on icon at bounding box center [153, 435] width 9 height 15
click at [204, 502] on input "Fourth Corner Massage" at bounding box center [193, 497] width 116 height 15
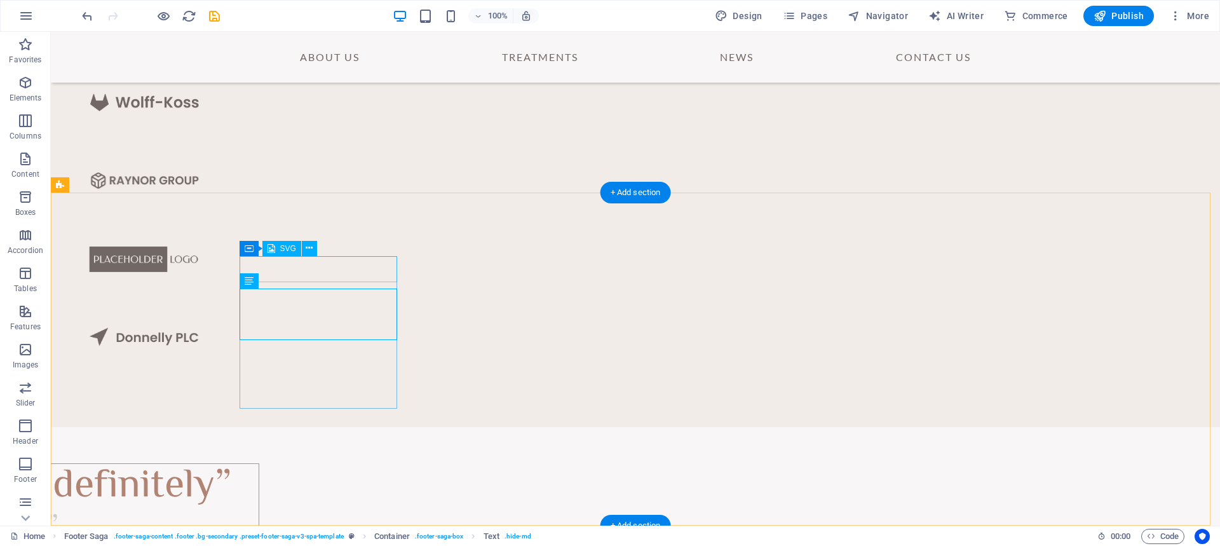
select select "xMidYMid"
select select "px"
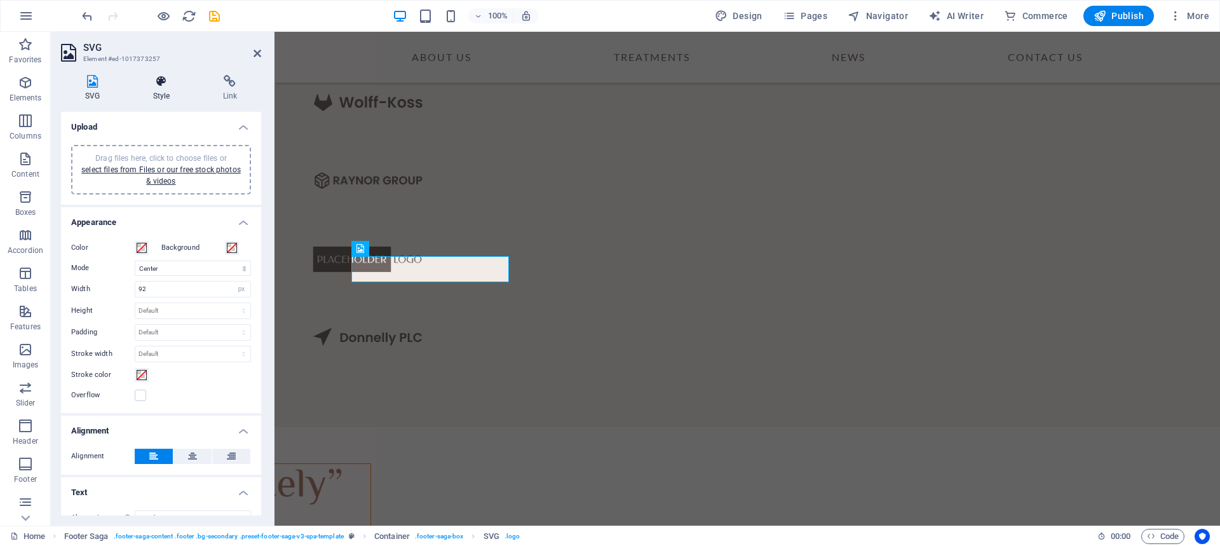
click at [153, 100] on h4 "Style" at bounding box center [164, 88] width 70 height 27
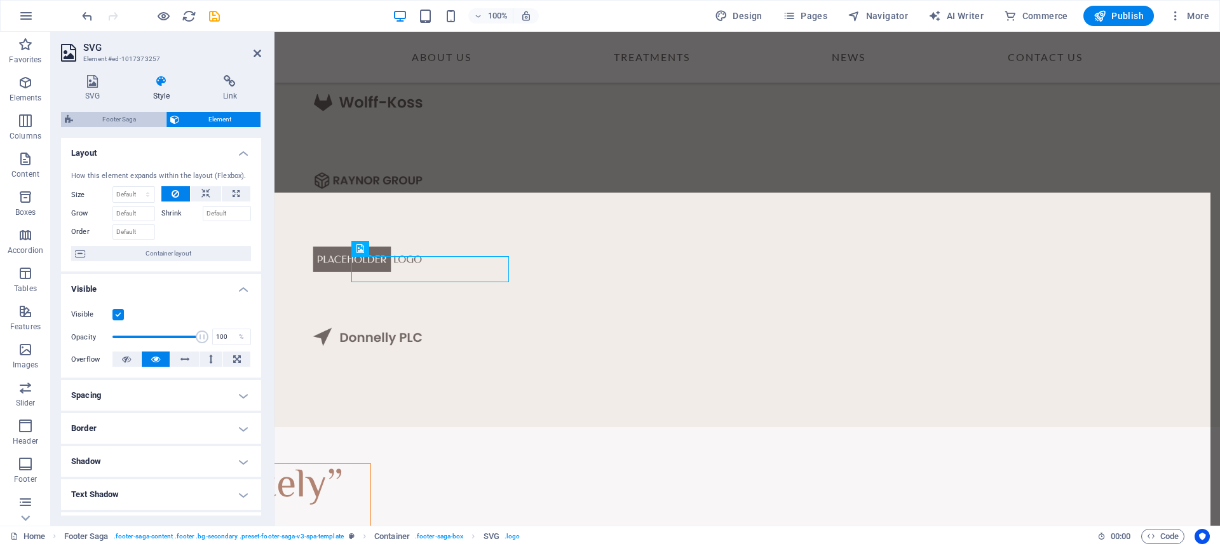
click at [142, 119] on span "Footer Saga" at bounding box center [119, 119] width 85 height 15
select select "rem"
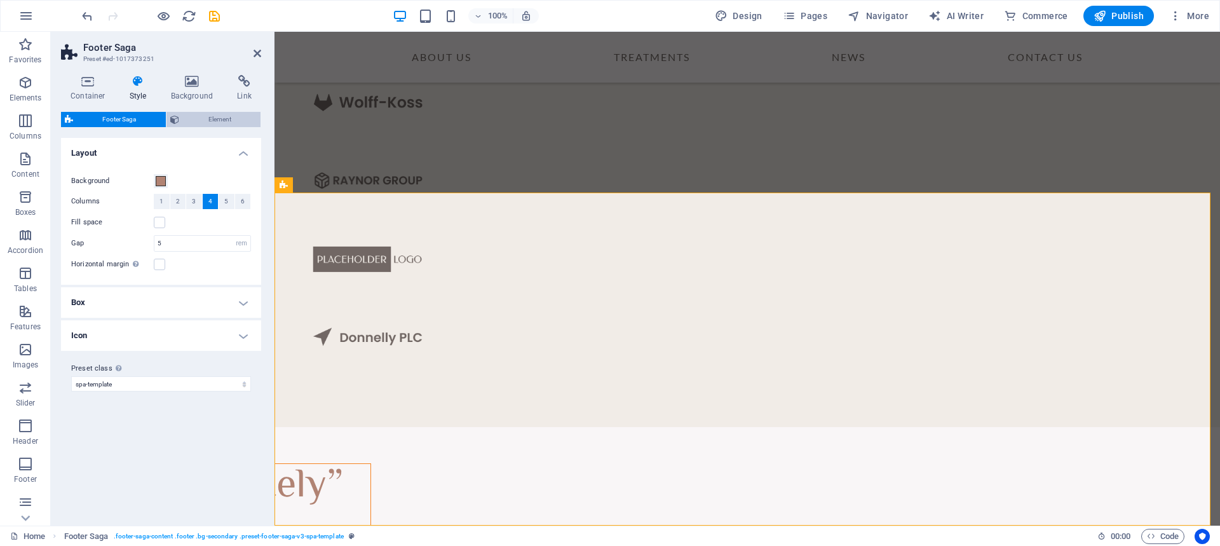
click at [204, 121] on span "Element" at bounding box center [220, 119] width 74 height 15
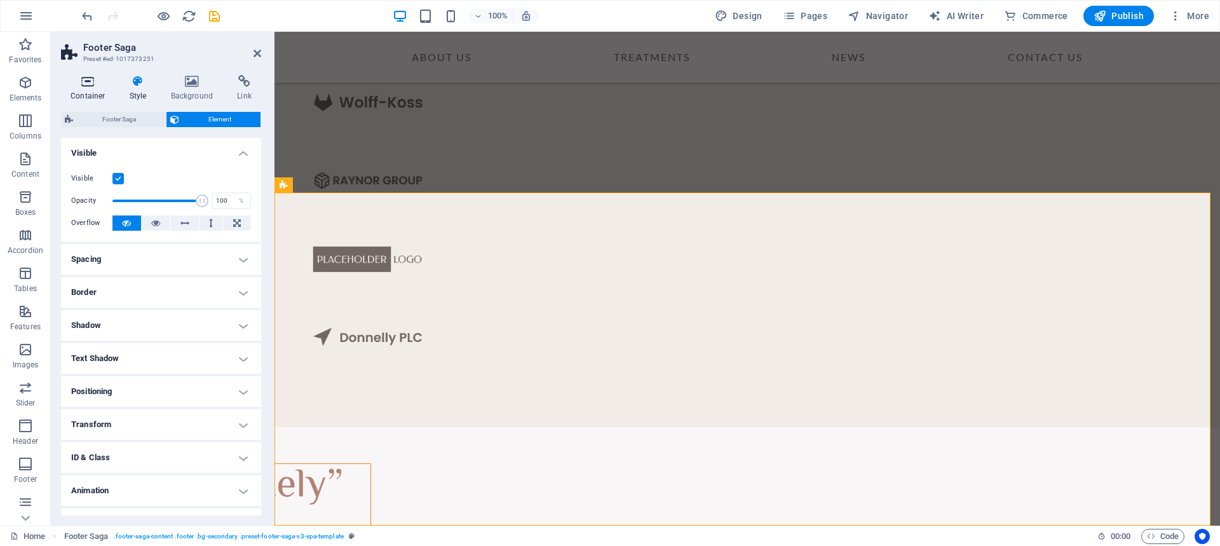
click at [88, 88] on h4 "Container" at bounding box center [90, 88] width 59 height 27
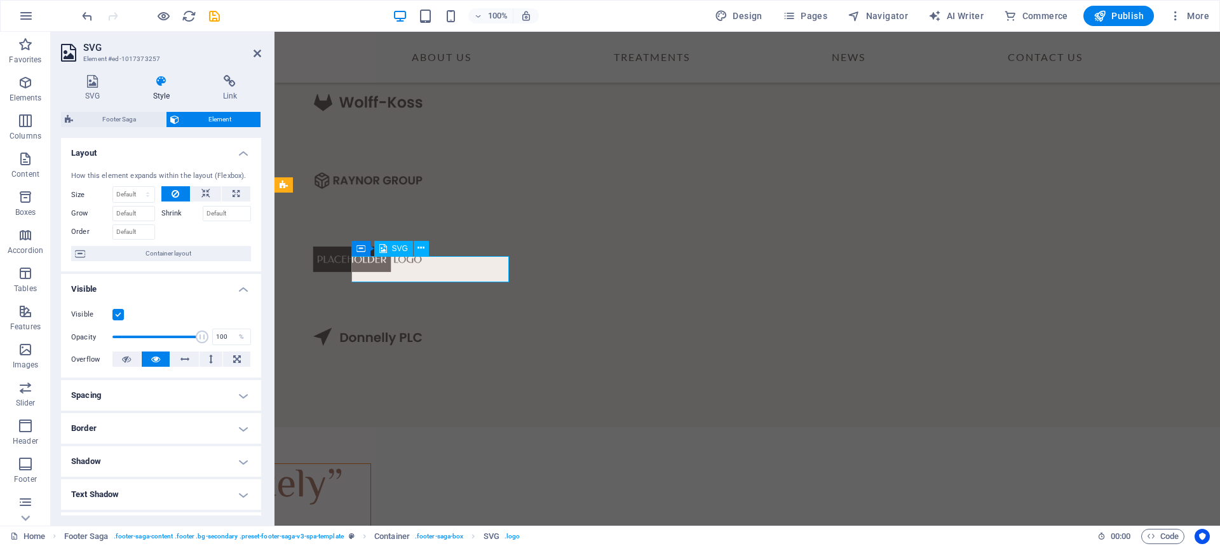
click at [101, 97] on h4 "SVG" at bounding box center [95, 88] width 68 height 27
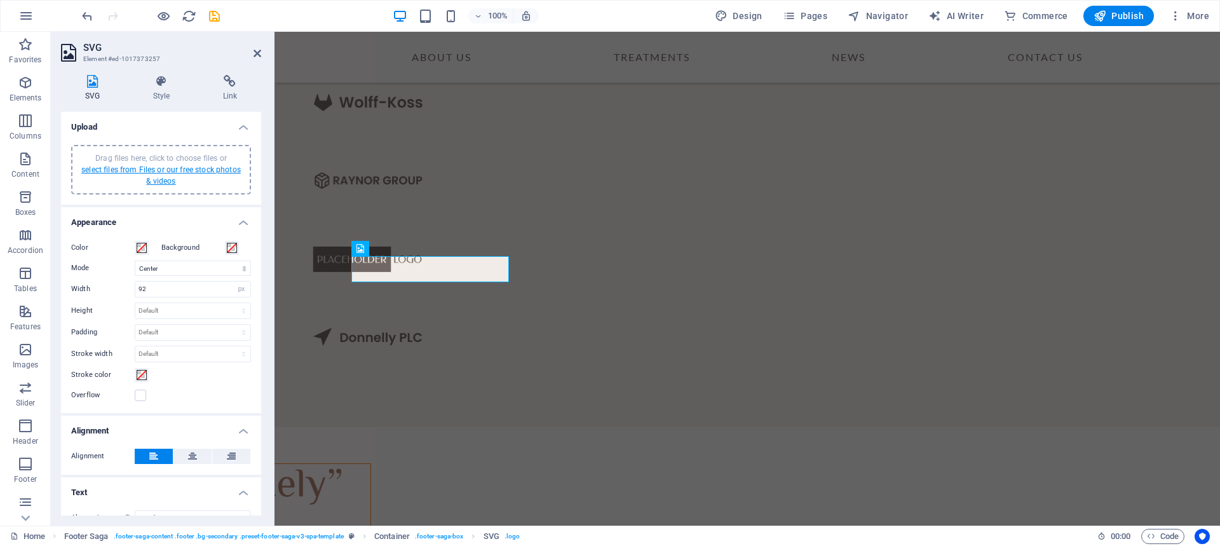
click at [181, 172] on link "select files from Files or our free stock photos & videos" at bounding box center [160, 175] width 159 height 20
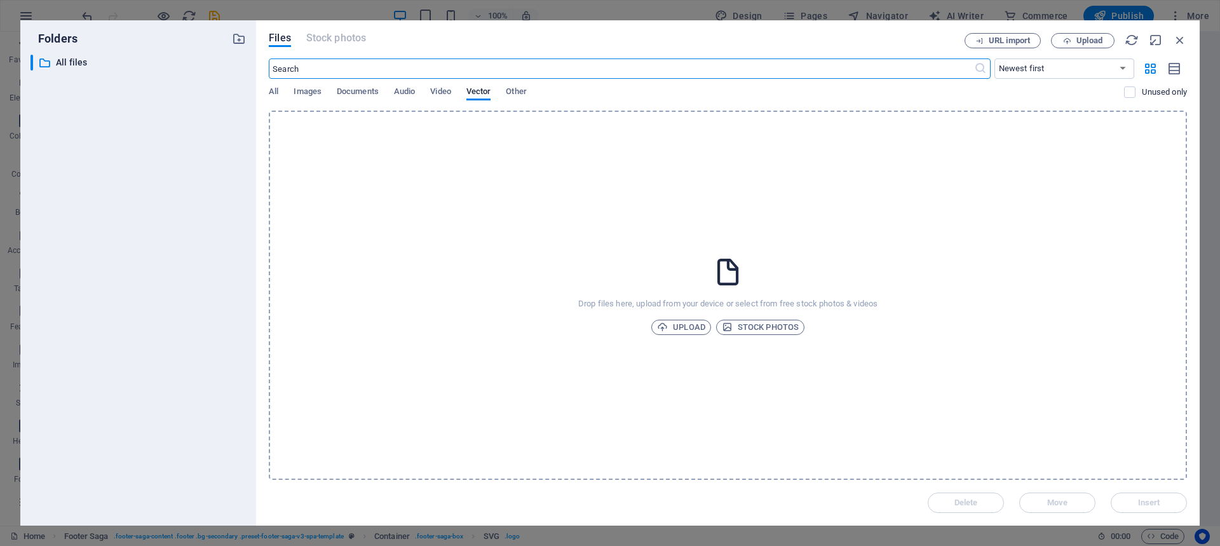
scroll to position [3945, 0]
click at [1178, 38] on icon "button" at bounding box center [1180, 40] width 14 height 14
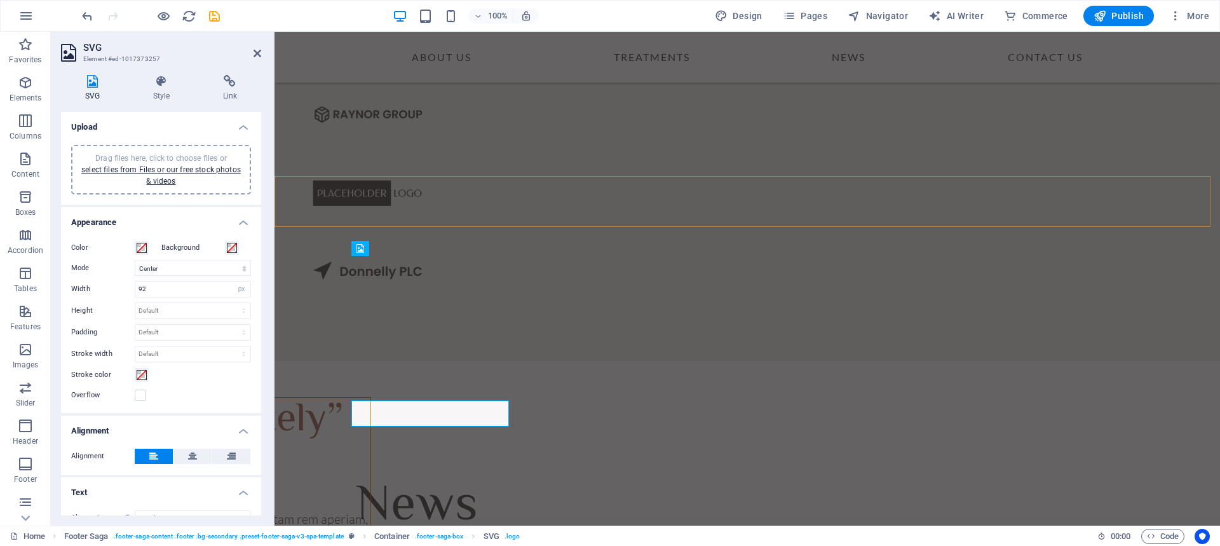
scroll to position [3879, 0]
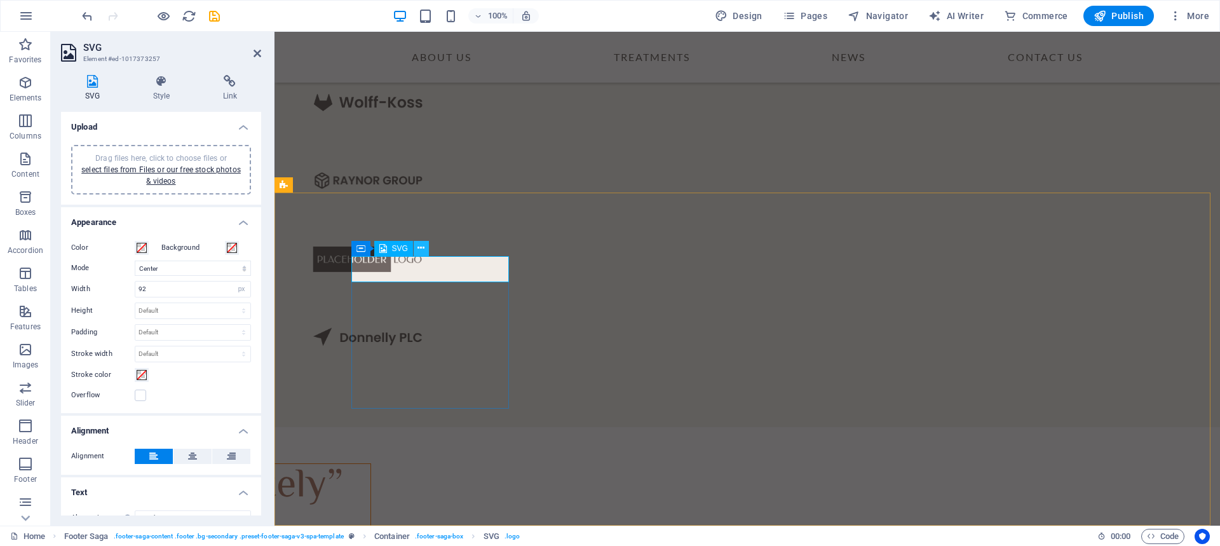
click at [419, 250] on icon at bounding box center [420, 247] width 7 height 13
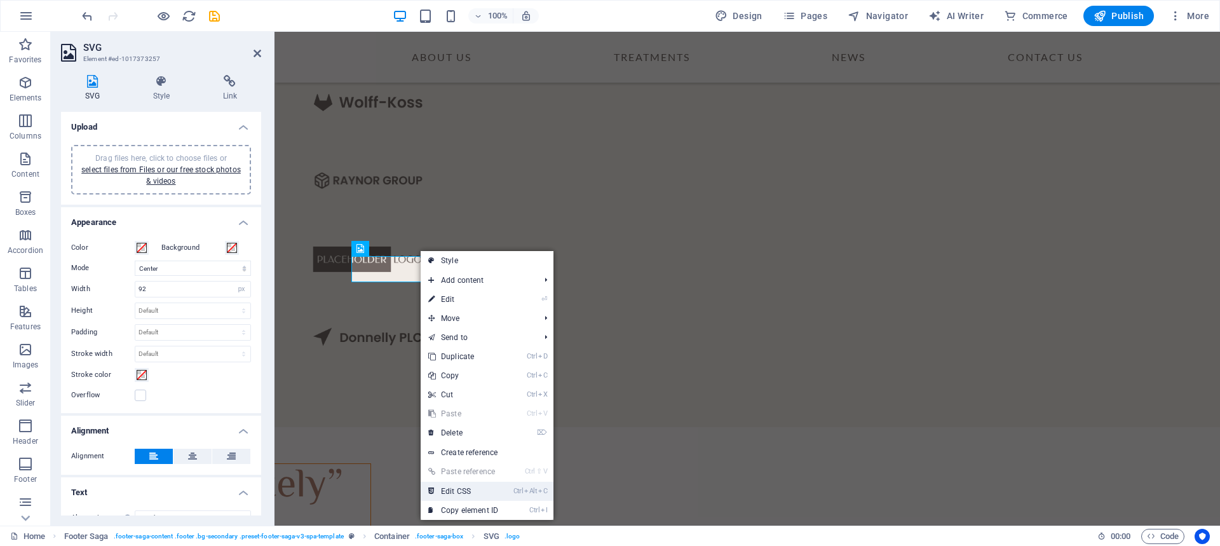
click at [498, 489] on link "Ctrl Alt C Edit CSS" at bounding box center [463, 491] width 85 height 19
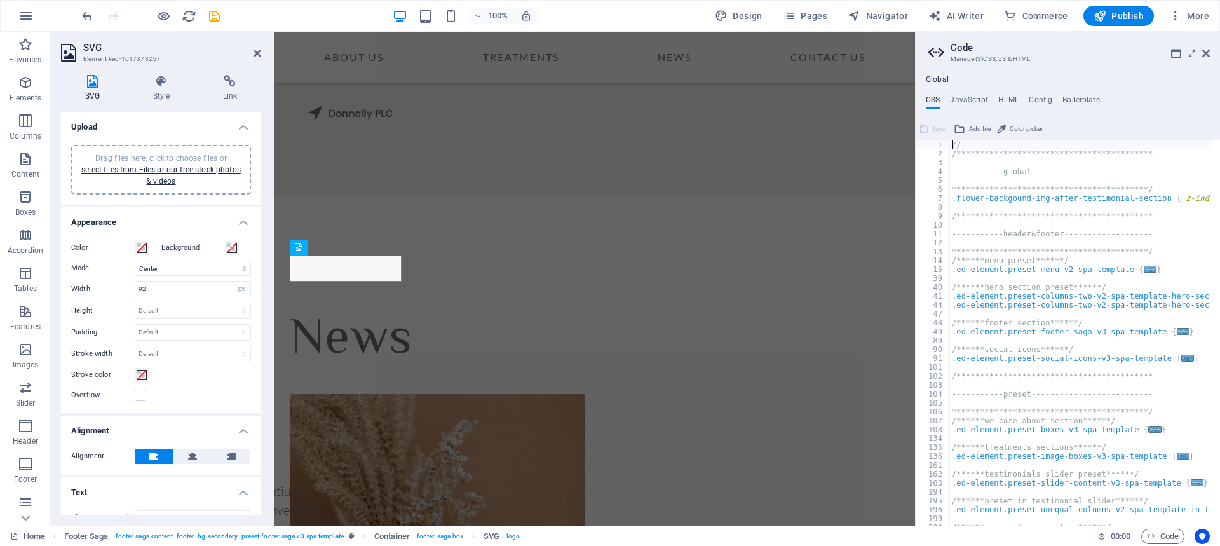
scroll to position [0, 0]
click at [976, 107] on h4 "JavaScript" at bounding box center [968, 102] width 37 height 14
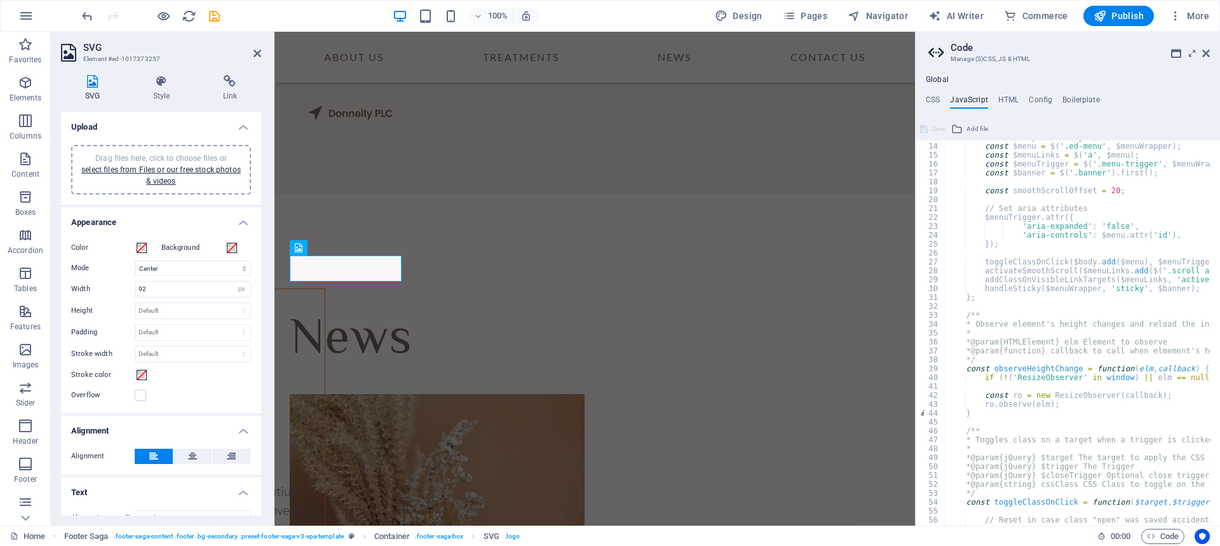
scroll to position [152, 0]
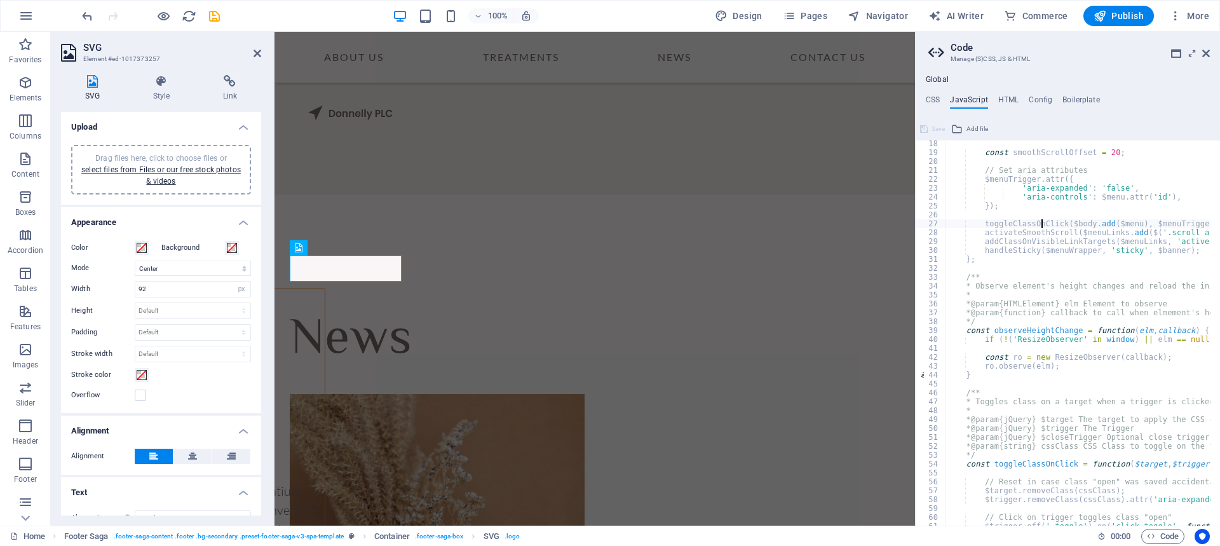
click at [1041, 221] on div "const smoothScrollOffset = 20 ; // Set aria attributes $menuTrigger . attr ({ '…" at bounding box center [1236, 335] width 583 height 393
type textarea "toggleClassOnClick($body.add($menu), $menuTrigger, null, 'open open-menu'); // …"
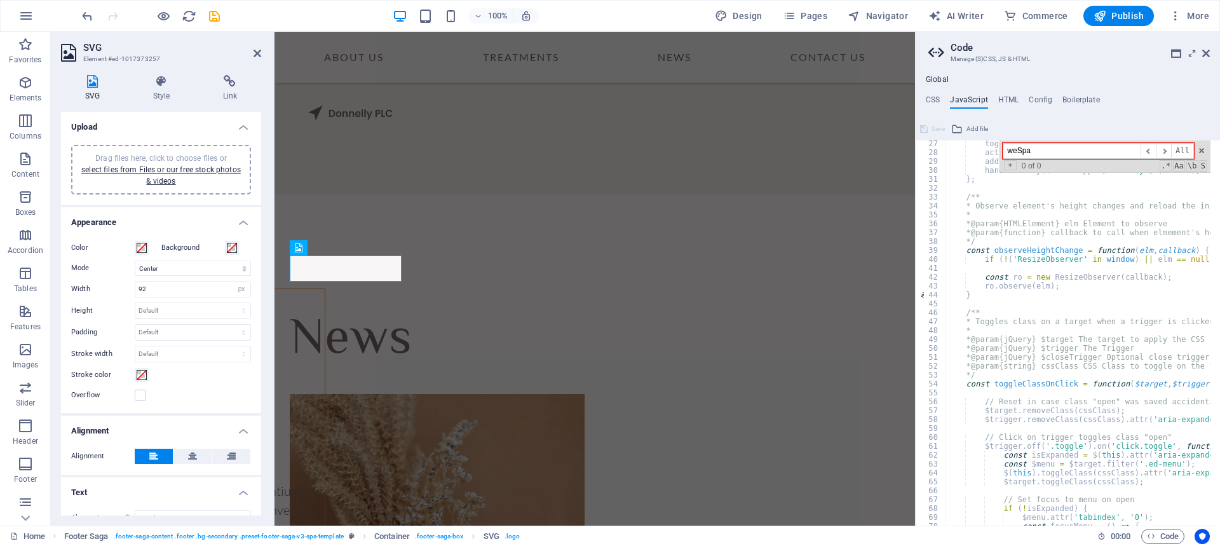
scroll to position [195, 0]
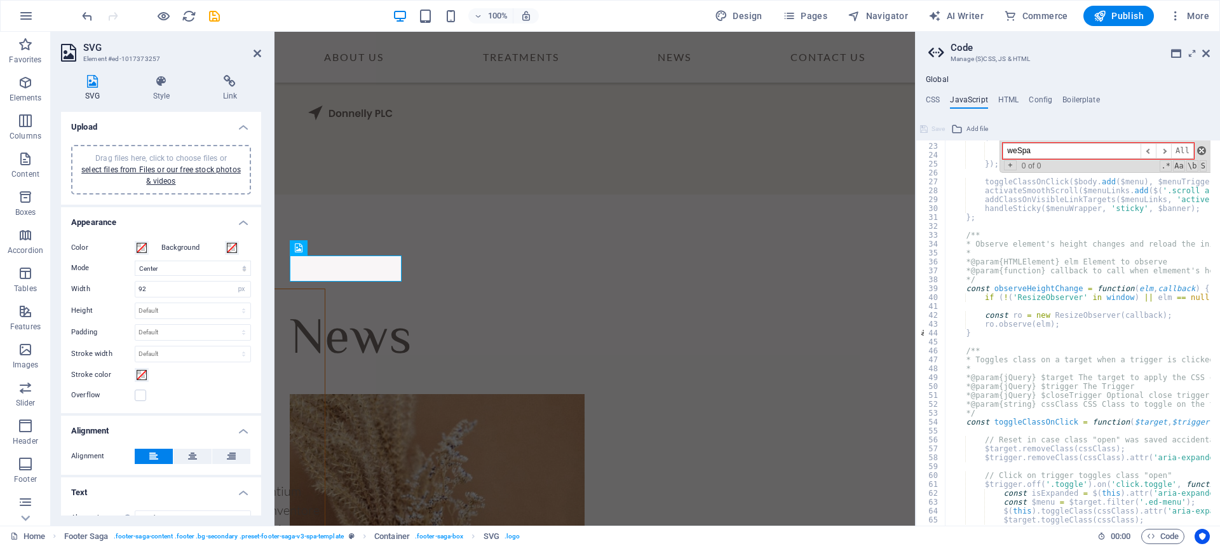
type input "weSpa"
click at [1203, 150] on span at bounding box center [1201, 150] width 9 height 9
type textarea "* We are using the fill property on an element to pass user's choices from CSS …"
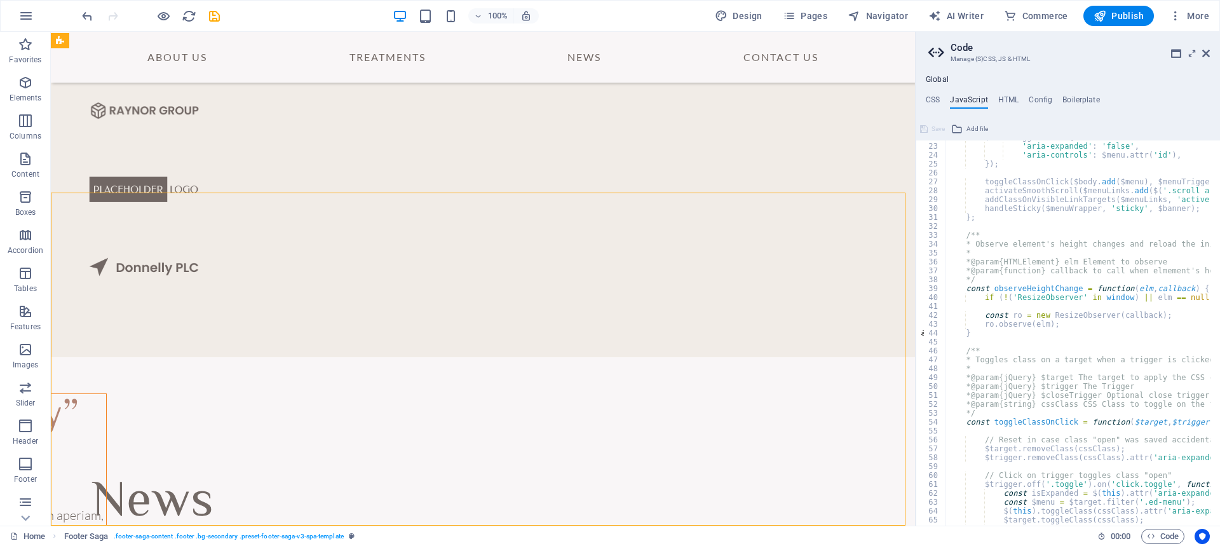
scroll to position [3879, 0]
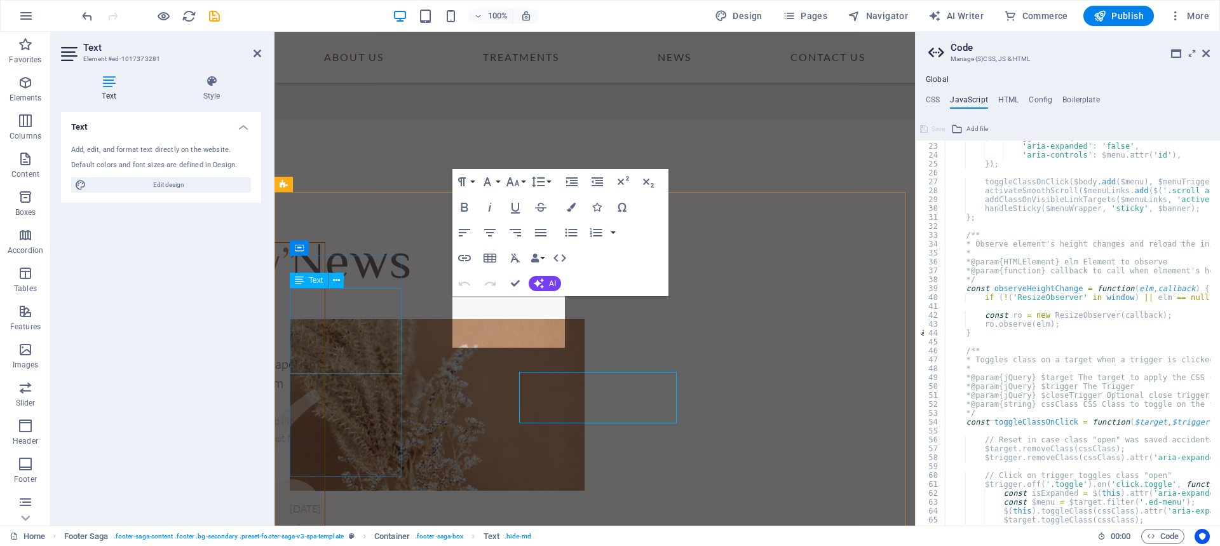
scroll to position [3949, 0]
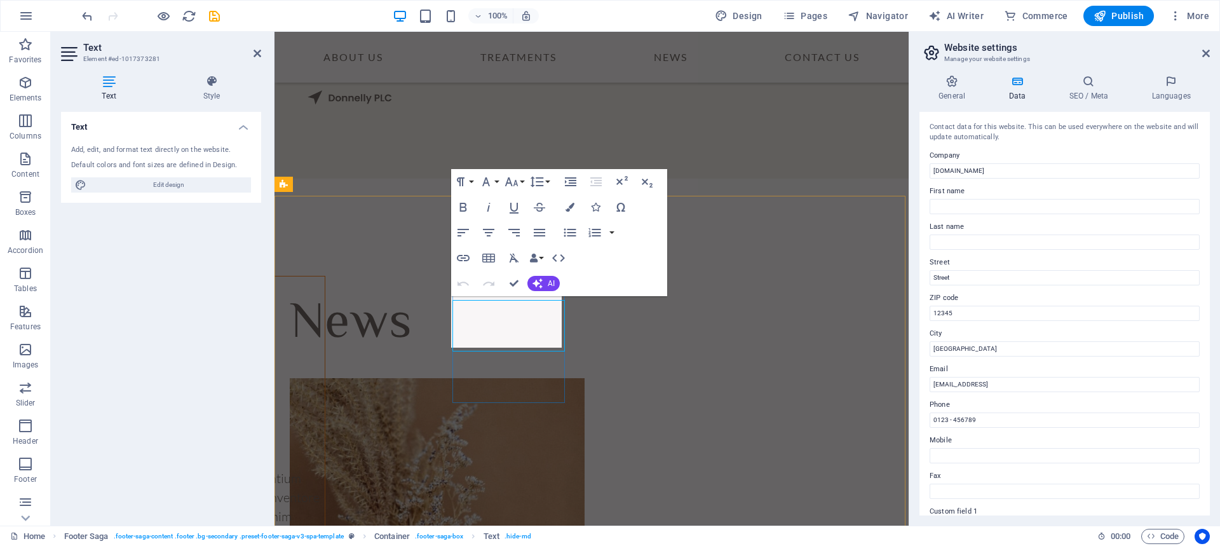
scroll to position [3945, 0]
drag, startPoint x: 1249, startPoint y: 307, endPoint x: 901, endPoint y: 281, distance: 349.8
type input "Front St"
type input "98264"
drag, startPoint x: 951, startPoint y: 346, endPoint x: 923, endPoint y: 349, distance: 28.2
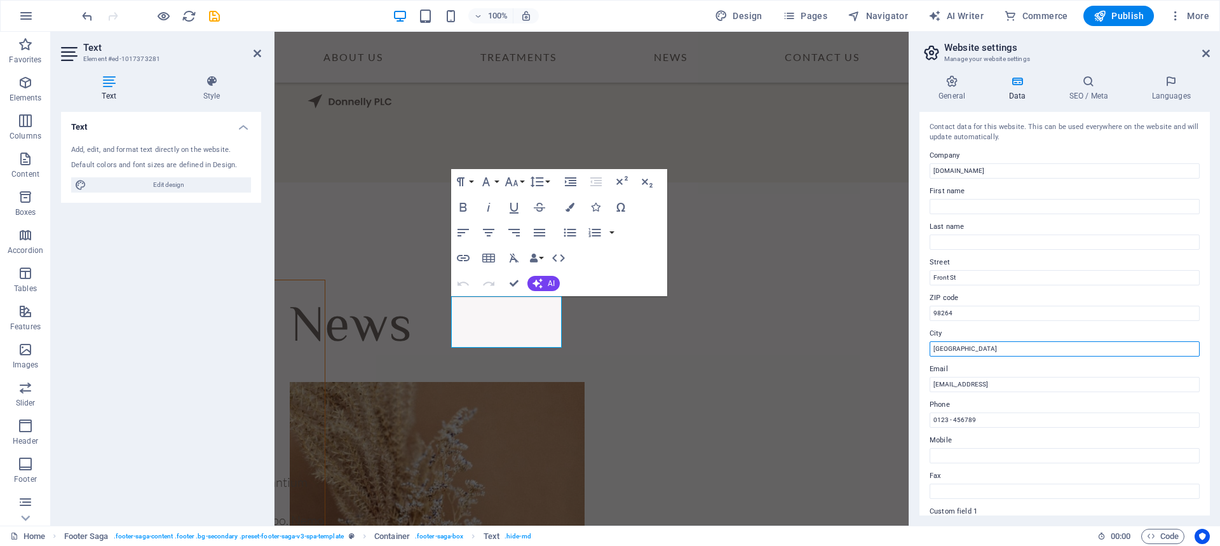
click at [923, 349] on div "Contact data for this website. This can be used everywhere on the website and w…" at bounding box center [1064, 313] width 290 height 403
type input "Lynden"
click at [984, 418] on input "0123 - 456789" at bounding box center [1064, 419] width 270 height 15
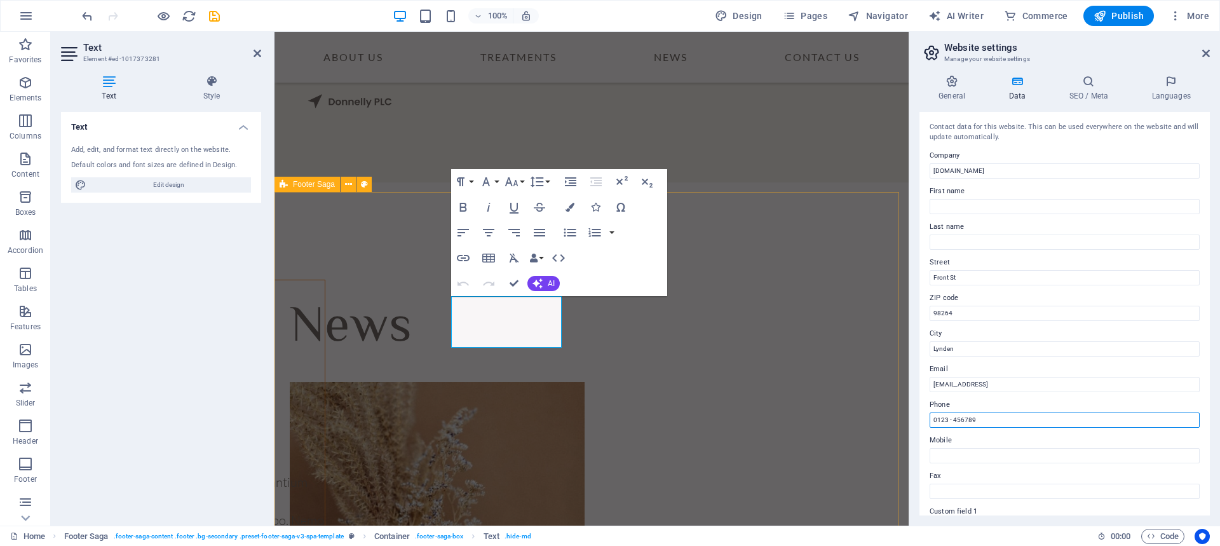
drag, startPoint x: 1263, startPoint y: 453, endPoint x: 897, endPoint y: 421, distance: 368.0
click at [992, 420] on input "0123 - 456789" at bounding box center [1064, 419] width 270 height 15
type input "0"
type input "360-366-6212"
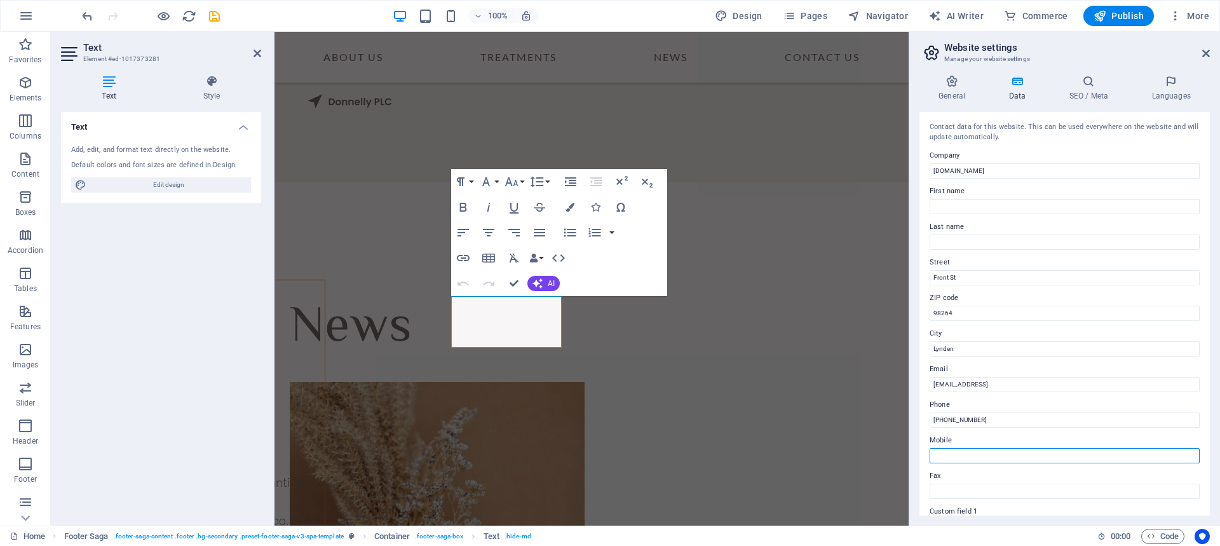
click at [986, 449] on input "Mobile" at bounding box center [1064, 455] width 270 height 15
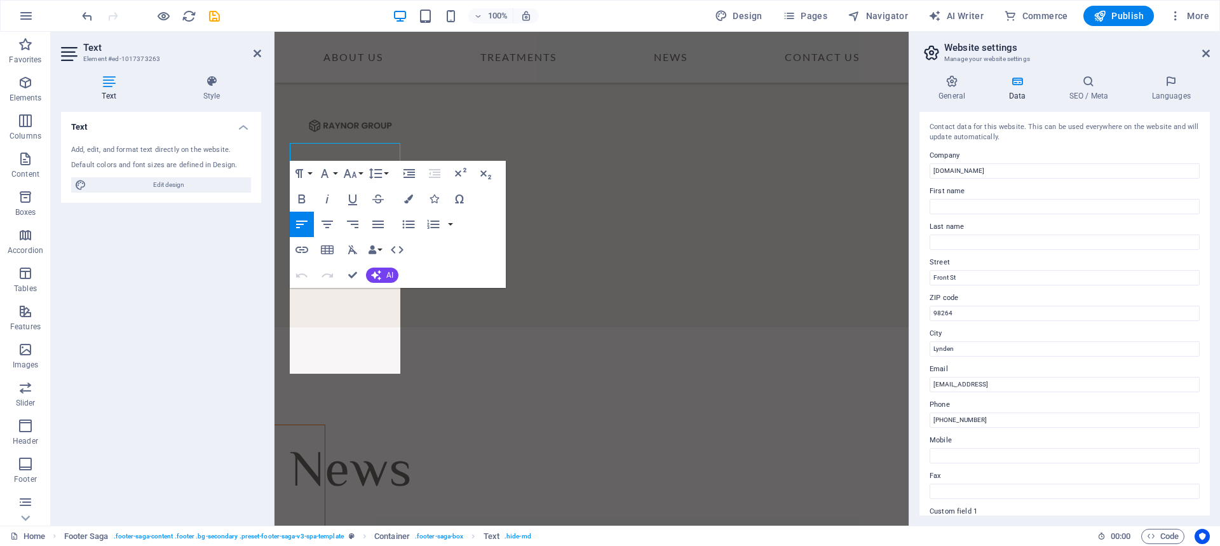
scroll to position [3945, 0]
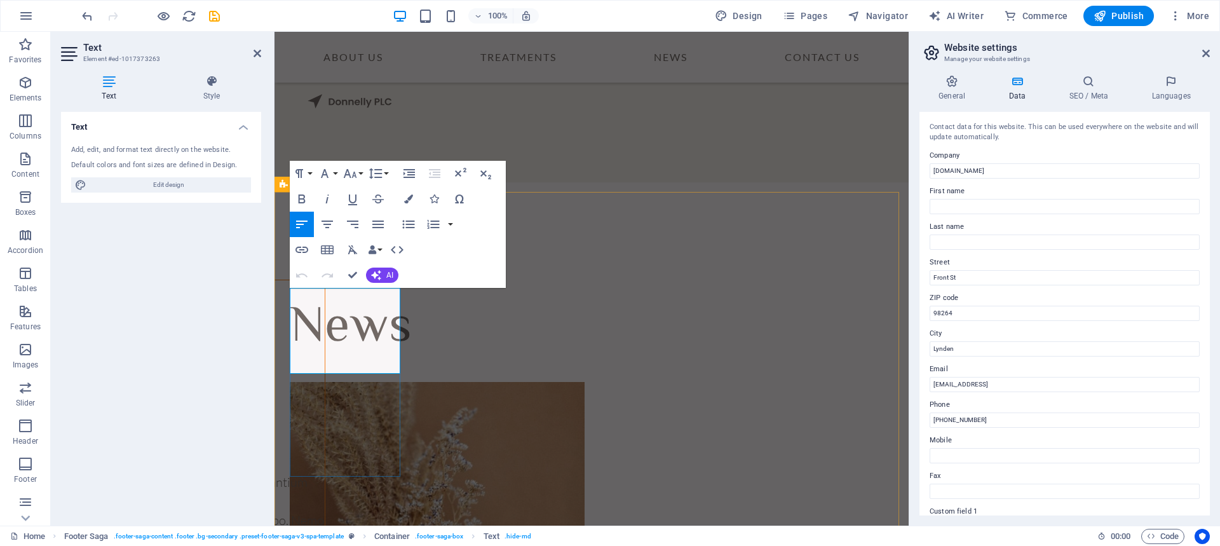
drag, startPoint x: 356, startPoint y: 364, endPoint x: 289, endPoint y: 300, distance: 92.1
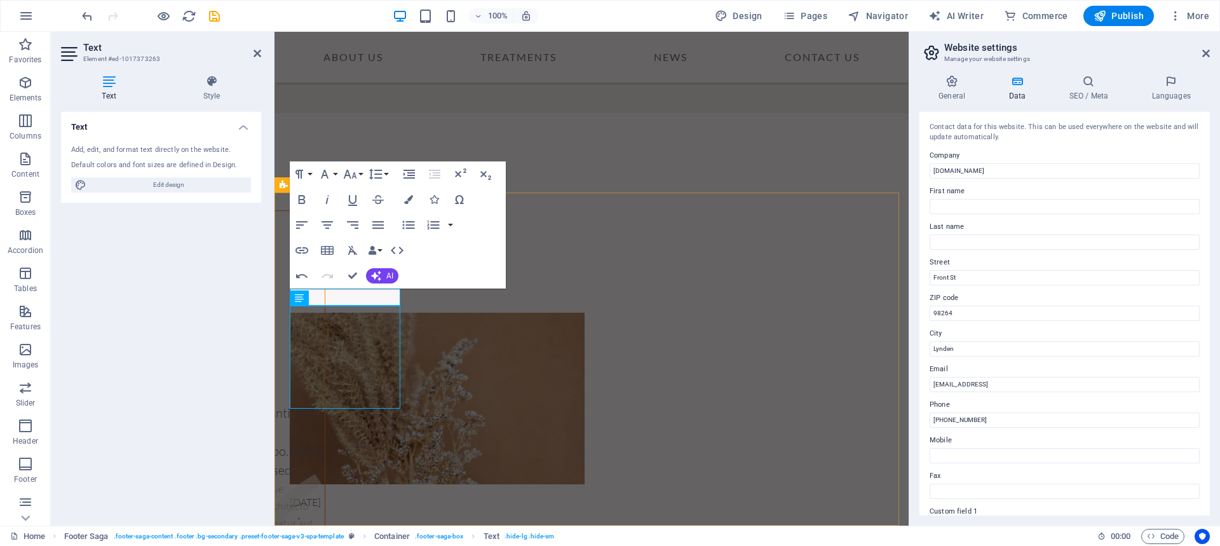
scroll to position [3870, 0]
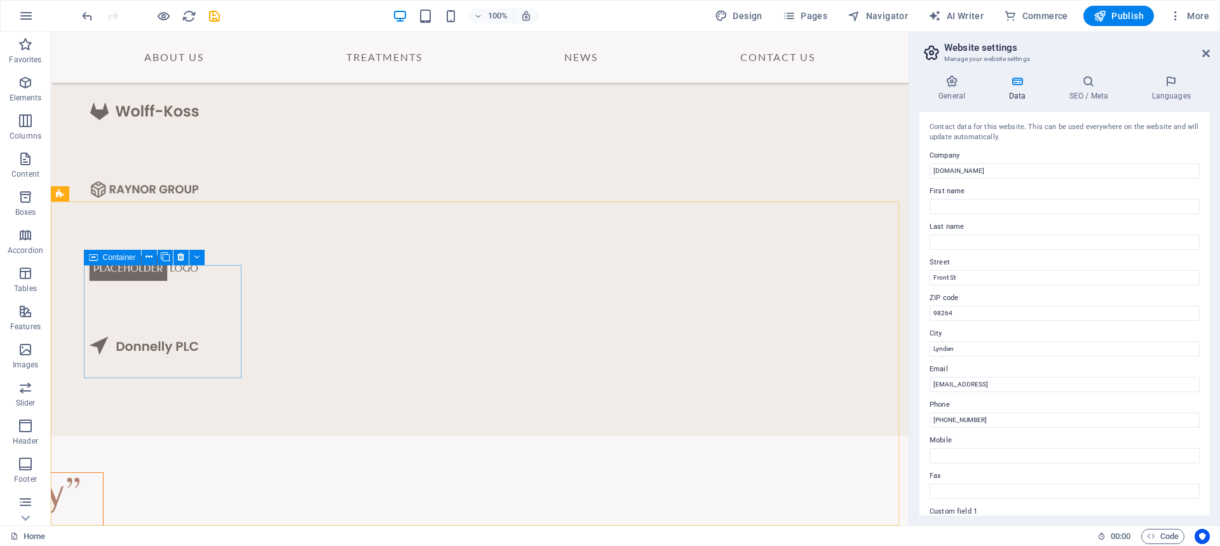
click at [108, 253] on span "Container" at bounding box center [119, 257] width 33 height 8
click at [108, 257] on span "Container" at bounding box center [119, 257] width 33 height 8
click at [178, 253] on icon at bounding box center [180, 256] width 7 height 13
click at [1120, 15] on span "Publish" at bounding box center [1118, 16] width 50 height 13
checkbox input "false"
